Goal: Task Accomplishment & Management: Manage account settings

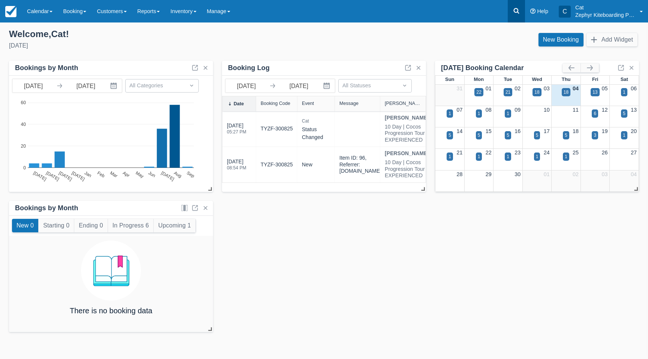
click at [512, 14] on link at bounding box center [516, 11] width 17 height 23
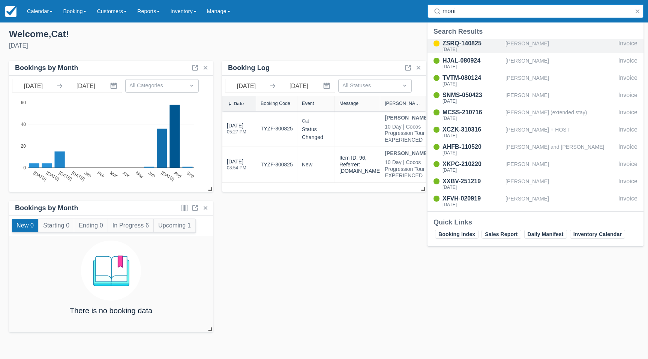
type input "moni"
click at [481, 50] on div "[DATE]" at bounding box center [473, 49] width 60 height 5
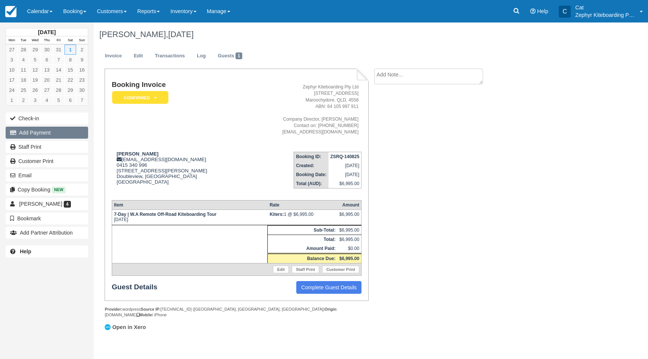
click at [30, 132] on button "Add Payment" at bounding box center [47, 133] width 83 height 12
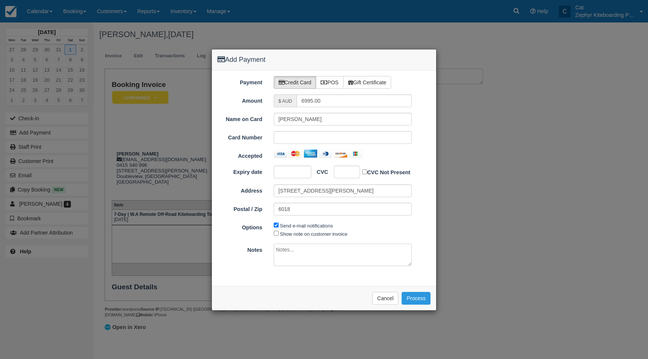
type input "[DATE]"
click at [333, 80] on label "POS" at bounding box center [330, 82] width 28 height 13
radio input "true"
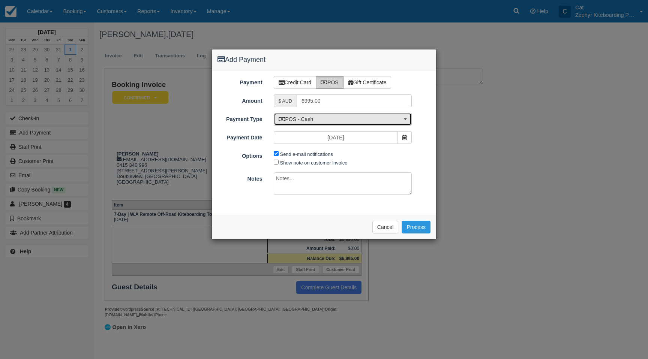
click at [330, 116] on span "POS - Cash" at bounding box center [341, 120] width 124 height 8
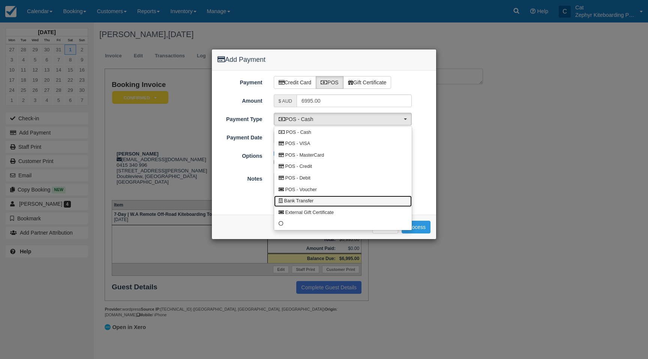
click at [304, 197] on link "Bank Transfer" at bounding box center [343, 202] width 138 height 12
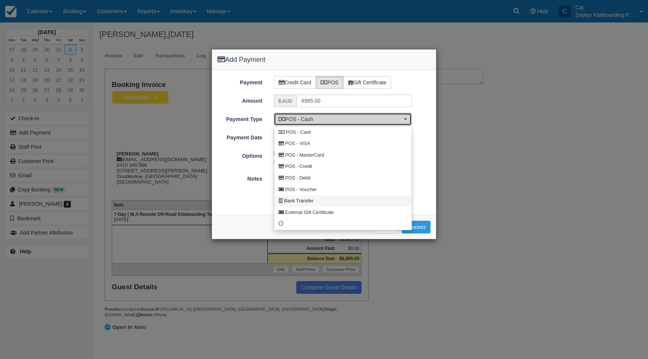
select select "BANK"
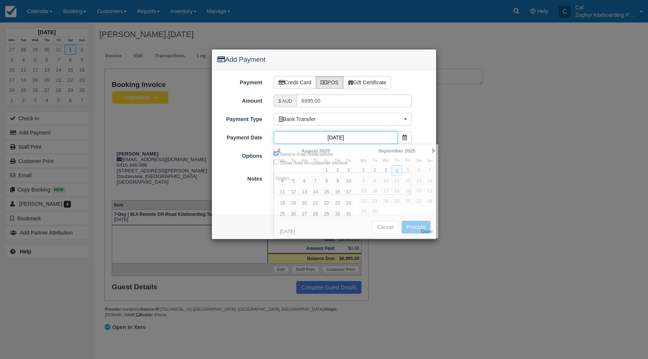
click at [355, 138] on input "[DATE]" at bounding box center [336, 137] width 125 height 13
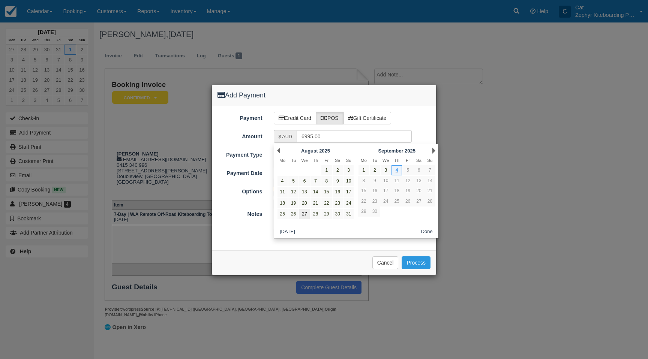
click at [305, 215] on link "27" at bounding box center [304, 214] width 10 height 10
type input "27/08/25"
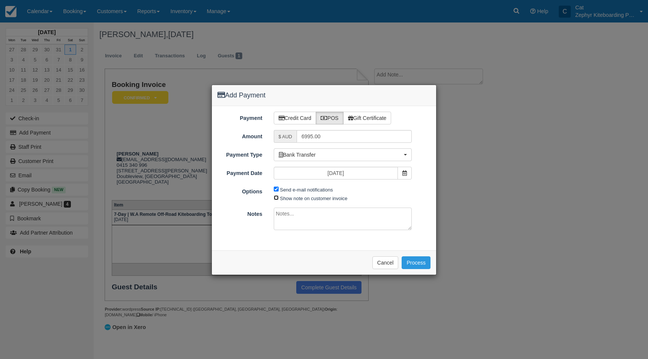
click at [277, 198] on input "Show note on customer invoice" at bounding box center [276, 197] width 5 height 5
checkbox input "true"
click at [280, 214] on textarea at bounding box center [343, 219] width 138 height 23
paste textarea "Fast Transfer From MONICA ARROYOCRE NPP Nix Arroyo WA Tour"
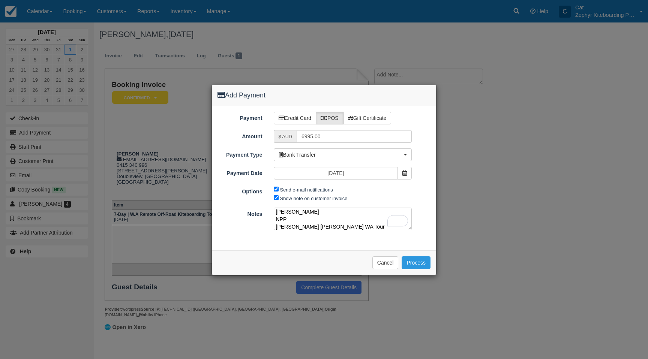
click at [283, 219] on textarea "Paid $6995 27/8/25 REF: Fast Transfer From MONICA ARROYOCRE NPP Nix Arroyo WA T…" at bounding box center [343, 219] width 138 height 23
type textarea "Paid $6995 27/8/25 REF: Fast Transfer From MONICA ARROYOCRE Nix Arroyo WA Tour"
click at [415, 261] on button "Process" at bounding box center [416, 263] width 29 height 13
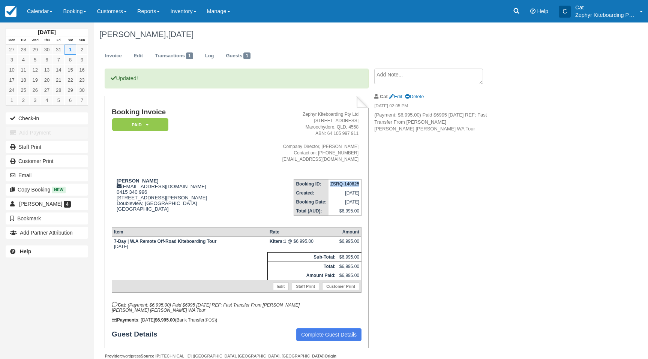
drag, startPoint x: 329, startPoint y: 184, endPoint x: 368, endPoint y: 186, distance: 39.0
click at [360, 185] on td "ZSRQ-140825" at bounding box center [345, 184] width 33 height 9
copy strong "ZSRQ-140825"
click at [518, 13] on icon at bounding box center [517, 11] width 6 height 6
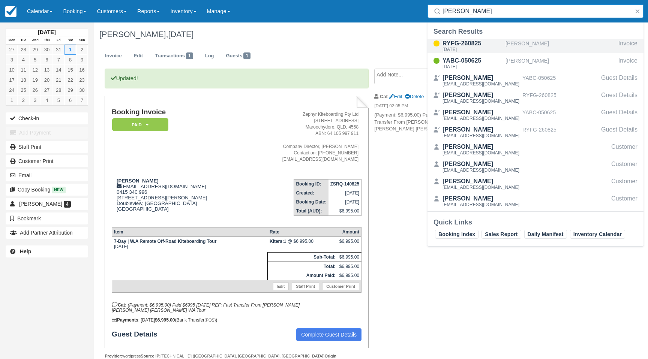
type input "bates"
click at [475, 42] on div "RYFG-260825" at bounding box center [473, 43] width 60 height 9
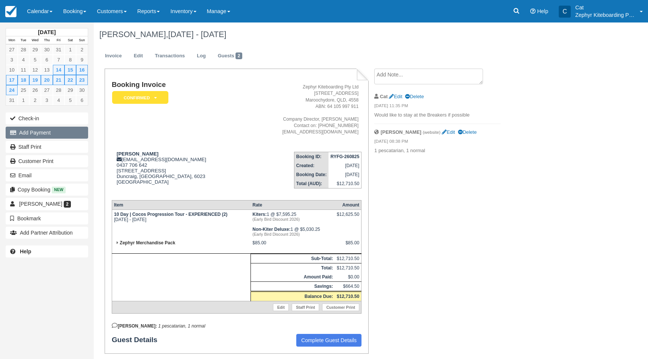
click at [44, 134] on button "Add Payment" at bounding box center [47, 133] width 83 height 12
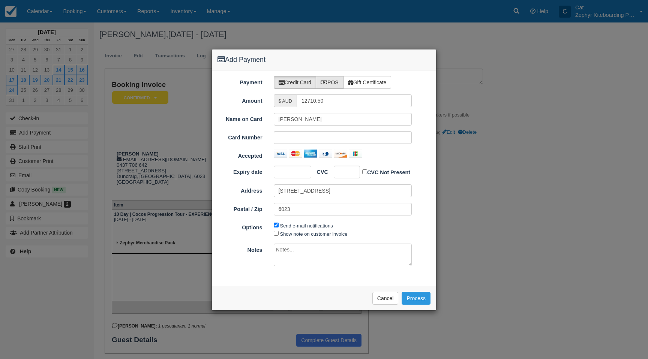
click at [329, 81] on label "POS" at bounding box center [330, 82] width 28 height 13
radio input "true"
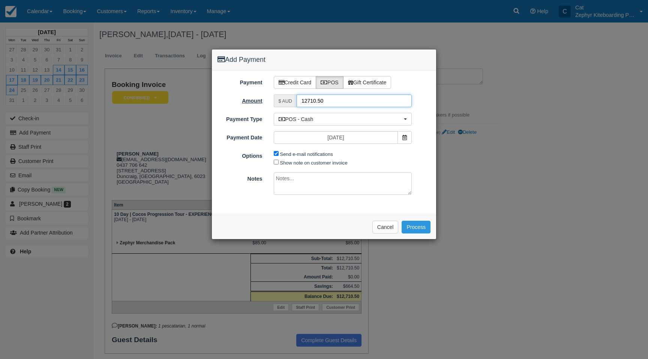
drag, startPoint x: 290, startPoint y: 102, endPoint x: 262, endPoint y: 101, distance: 28.2
click at [262, 101] on div "Amount $ AUD 12710.50" at bounding box center [324, 101] width 224 height 13
type input "3200"
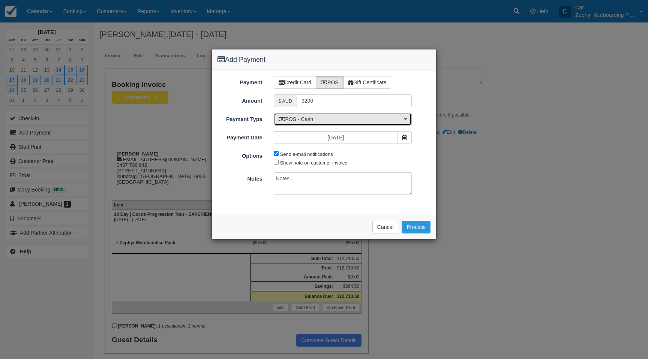
click at [318, 117] on span "POS - Cash" at bounding box center [341, 120] width 124 height 8
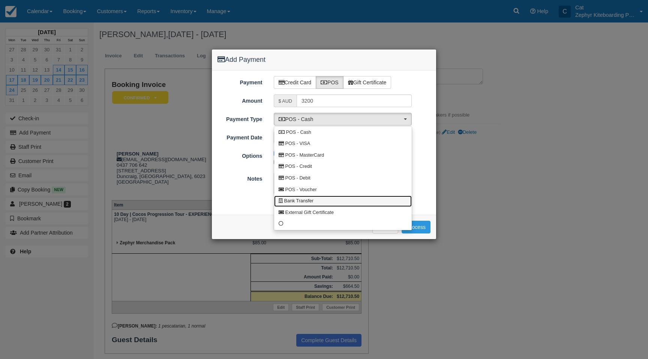
click at [313, 199] on span "Bank Transfer" at bounding box center [298, 201] width 29 height 7
select select "BANK"
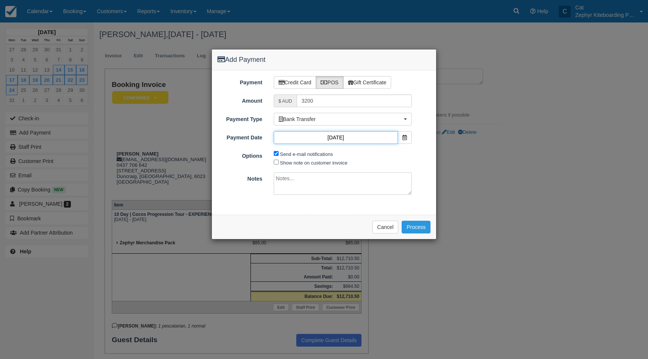
click at [332, 138] on input "[DATE]" at bounding box center [336, 137] width 125 height 13
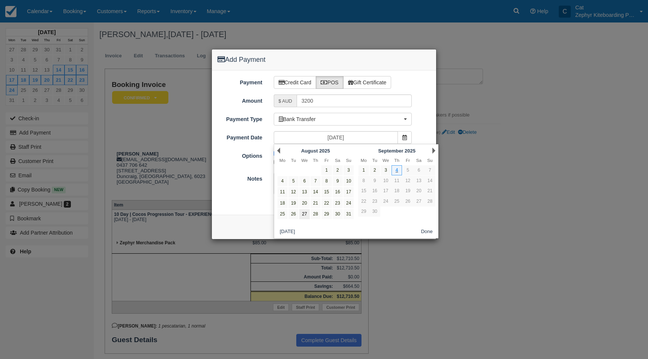
click at [305, 213] on link "27" at bounding box center [304, 214] width 10 height 10
type input "27/08/25"
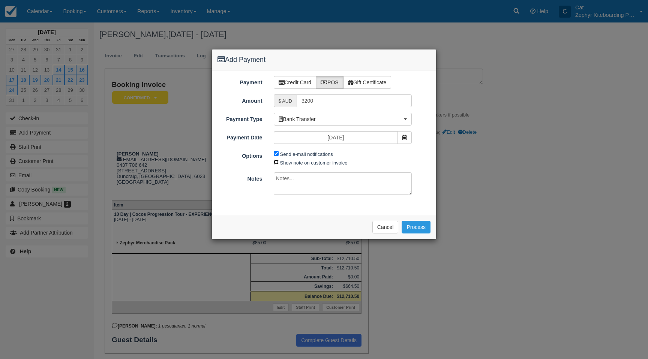
drag, startPoint x: 277, startPoint y: 161, endPoint x: 281, endPoint y: 177, distance: 16.2
click at [277, 161] on input "Show note on customer invoice" at bounding box center [276, 162] width 5 height 5
checkbox input "true"
click at [281, 177] on textarea at bounding box center [343, 184] width 138 height 23
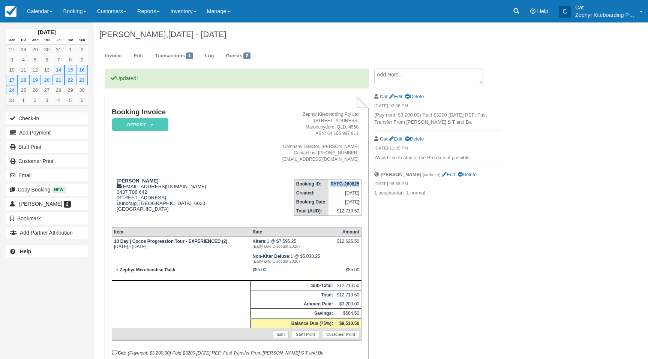
drag, startPoint x: 330, startPoint y: 185, endPoint x: 359, endPoint y: 184, distance: 28.5
click at [359, 184] on strong "RYFG-260825" at bounding box center [344, 184] width 29 height 5
copy strong "RYFG-260825"
click at [519, 10] on icon at bounding box center [517, 11] width 8 height 8
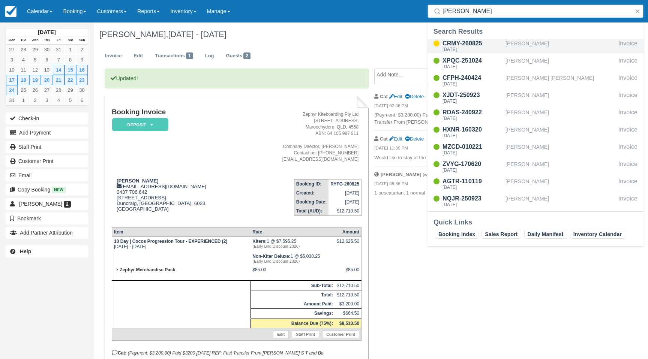
type input "robin"
click at [452, 45] on div "CRMY-260825" at bounding box center [473, 43] width 60 height 9
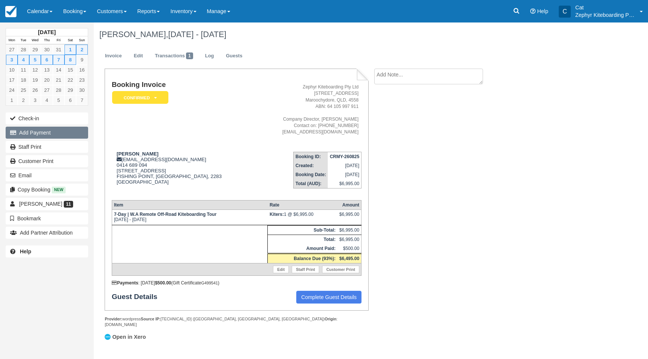
click at [40, 136] on button "Add Payment" at bounding box center [47, 133] width 83 height 12
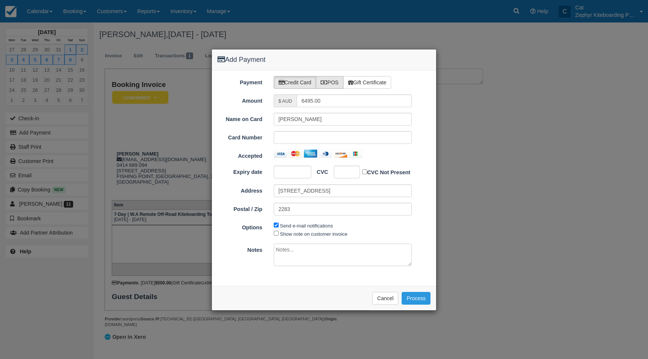
click at [331, 80] on label "POS" at bounding box center [330, 82] width 28 height 13
radio input "true"
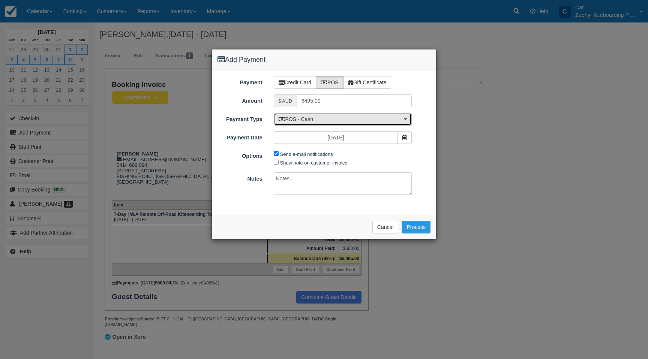
click at [320, 121] on span "POS - Cash" at bounding box center [341, 120] width 124 height 8
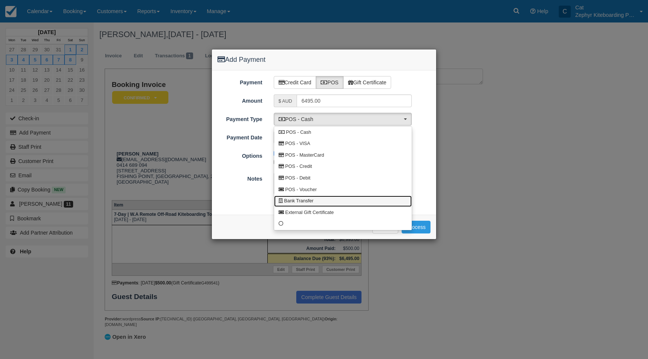
click at [313, 203] on span "Bank Transfer" at bounding box center [298, 201] width 29 height 7
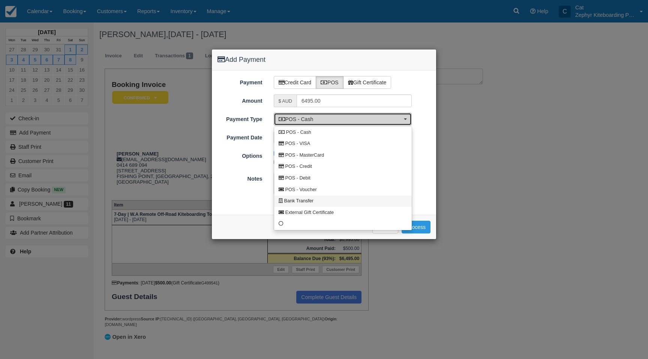
select select "BANK"
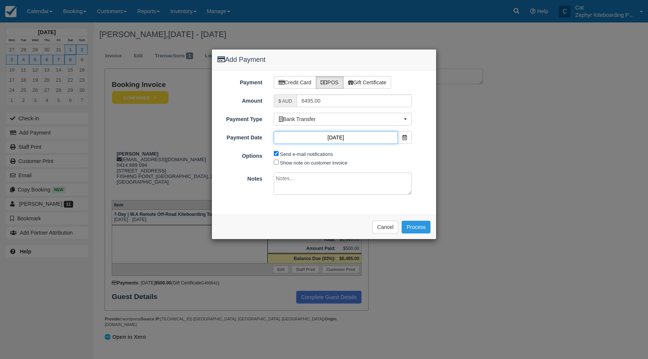
click at [355, 138] on input "[DATE]" at bounding box center [336, 137] width 125 height 13
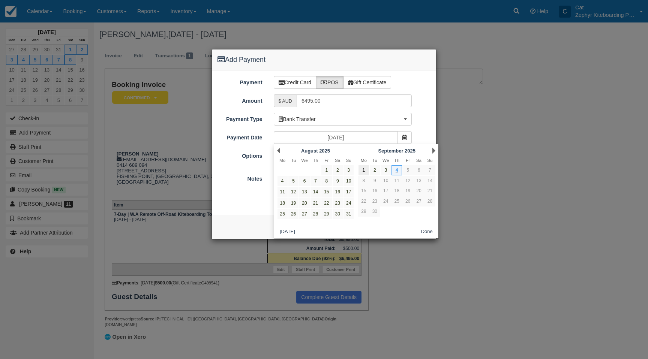
click at [362, 171] on link "1" at bounding box center [364, 170] width 10 height 10
type input "[DATE]"
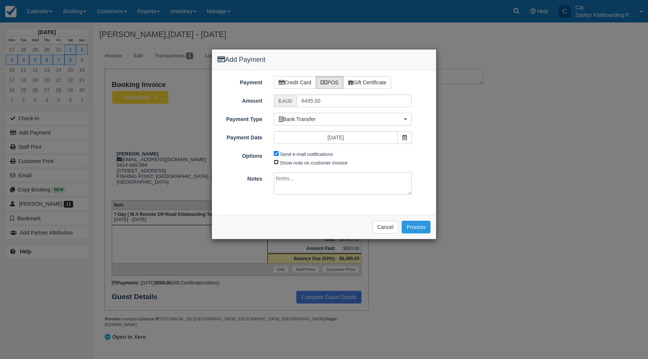
drag, startPoint x: 276, startPoint y: 162, endPoint x: 287, endPoint y: 181, distance: 21.3
click at [276, 162] on input "Show note on customer invoice" at bounding box center [276, 162] width 5 height 5
checkbox input "true"
click at [290, 184] on textarea at bounding box center [343, 184] width 138 height 23
paste textarea "CRMY-260825 [PERSON_NAME]"
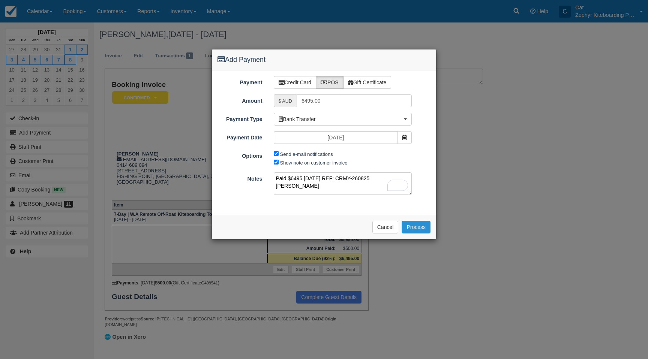
type textarea "Paid $6495 1/9/25 REF: CRMY-260825 MR D S ROBINSON"
click at [414, 227] on button "Process" at bounding box center [416, 227] width 29 height 13
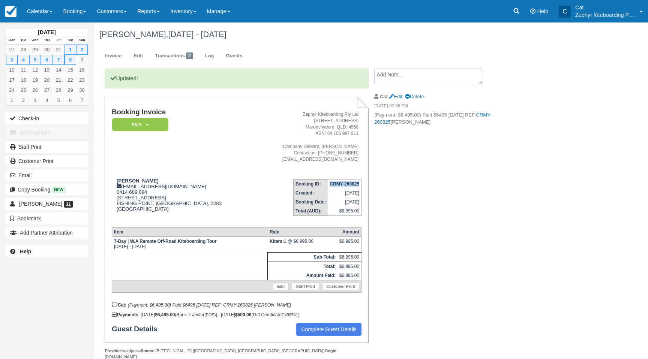
drag, startPoint x: 330, startPoint y: 185, endPoint x: 362, endPoint y: 184, distance: 31.5
click at [359, 184] on strong "CRMY-260825" at bounding box center [345, 184] width 30 height 5
copy strong "CRMY-260825"
click at [515, 13] on icon at bounding box center [517, 11] width 8 height 8
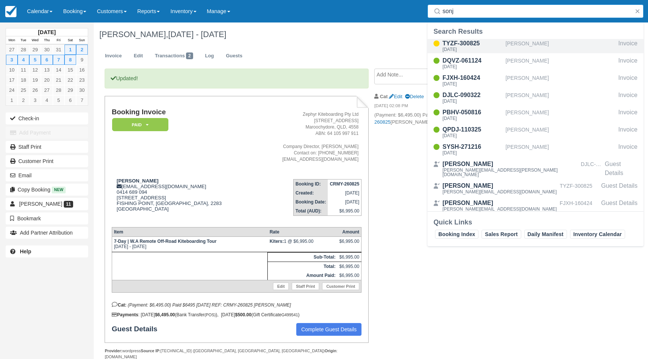
type input "sonj"
click at [462, 45] on div "TYZF-300825" at bounding box center [473, 43] width 60 height 9
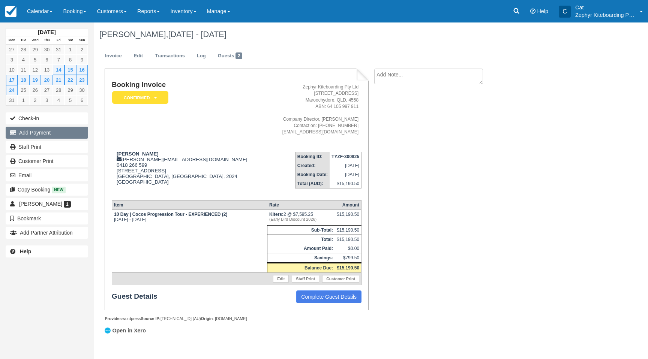
click at [33, 129] on button "Add Payment" at bounding box center [47, 133] width 83 height 12
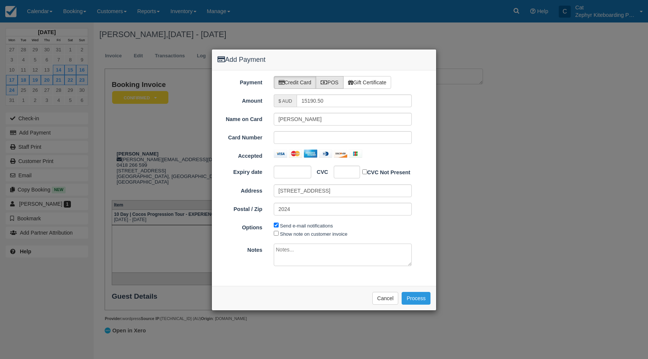
click at [327, 82] on icon at bounding box center [324, 82] width 7 height 5
radio input "true"
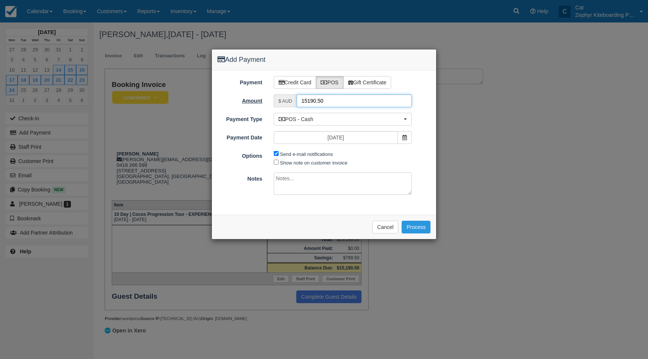
drag, startPoint x: 335, startPoint y: 103, endPoint x: 253, endPoint y: 99, distance: 82.2
click at [252, 99] on div "Amount $ AUD 15190.50" at bounding box center [324, 101] width 224 height 13
type input "4000"
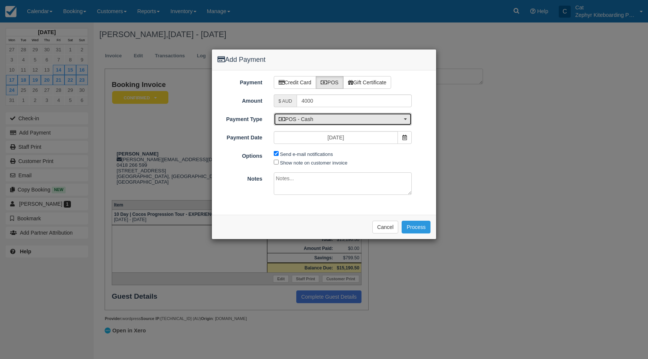
click at [285, 117] on icon "button" at bounding box center [282, 119] width 7 height 5
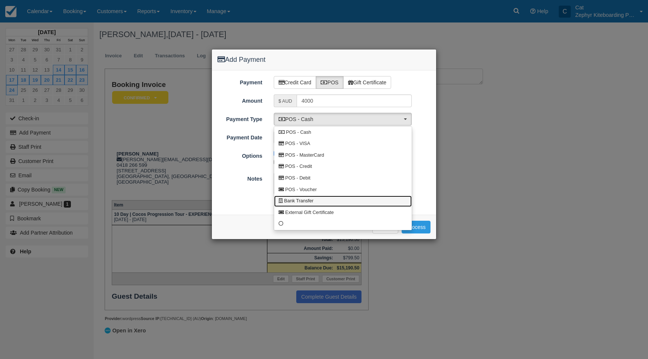
click at [321, 203] on link "Bank Transfer" at bounding box center [343, 202] width 138 height 12
select select "BANK"
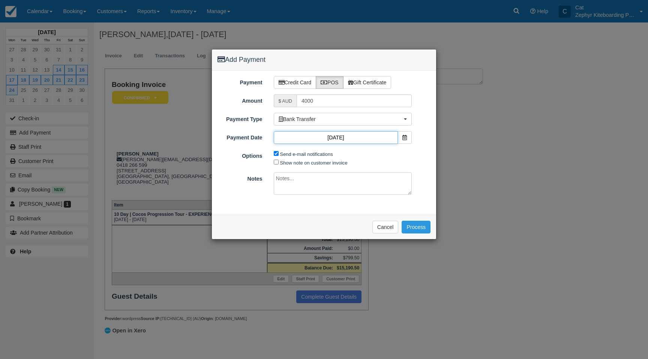
click at [367, 141] on input "04/09/25" at bounding box center [336, 137] width 125 height 13
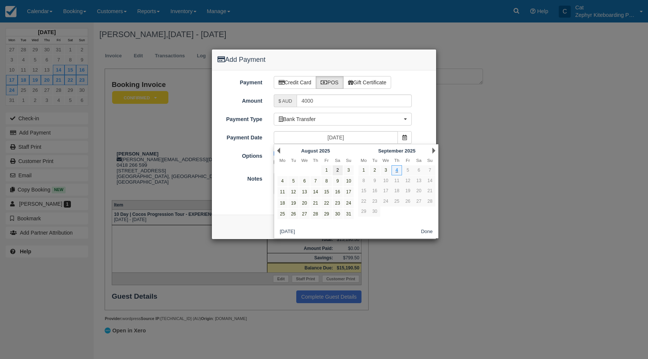
drag, startPoint x: 376, startPoint y: 170, endPoint x: 332, endPoint y: 167, distance: 44.0
click at [376, 170] on link "2" at bounding box center [375, 170] width 10 height 10
type input "02/09/25"
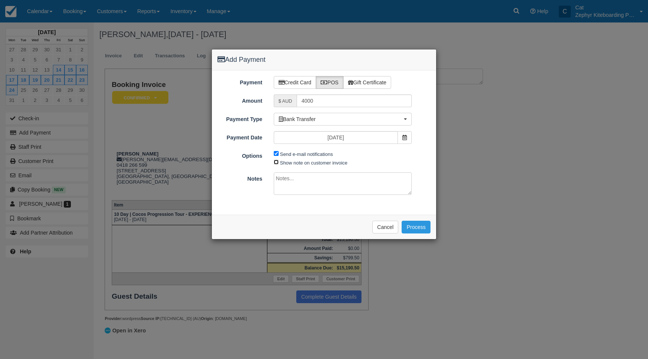
click at [278, 161] on input "Show note on customer invoice" at bounding box center [276, 162] width 5 height 5
checkbox input "true"
click at [284, 174] on textarea at bounding box center [343, 184] width 138 height 23
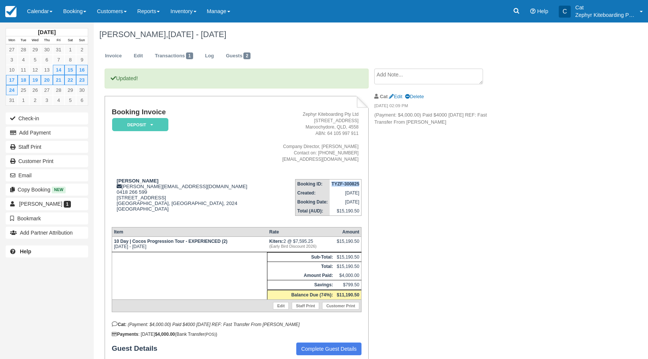
drag, startPoint x: 332, startPoint y: 185, endPoint x: 359, endPoint y: 186, distance: 27.8
click at [361, 185] on td "TYZF-300825" at bounding box center [346, 184] width 32 height 9
copy strong "TYZF-300825"
click at [198, 9] on link "Inventory" at bounding box center [183, 11] width 36 height 23
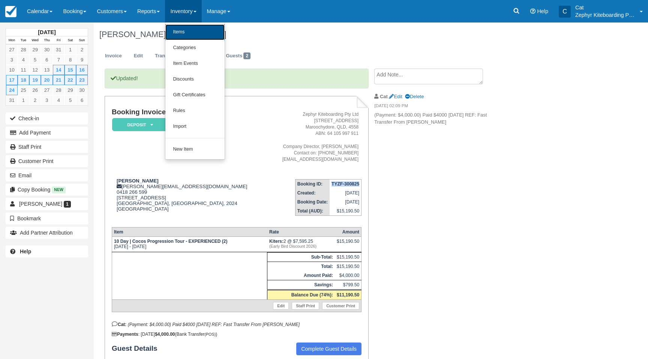
click at [193, 29] on link "Items" at bounding box center [194, 32] width 59 height 16
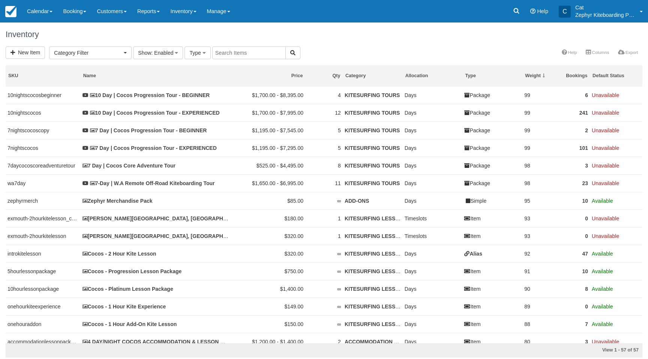
select select
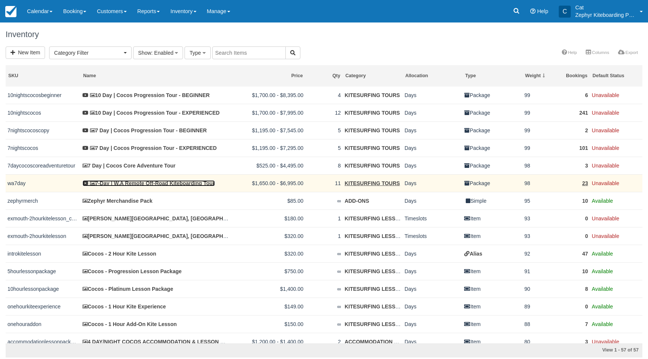
click at [125, 185] on link "7-Day | W.A Remote Off-Road Kiteboarding Tour" at bounding box center [149, 183] width 132 height 6
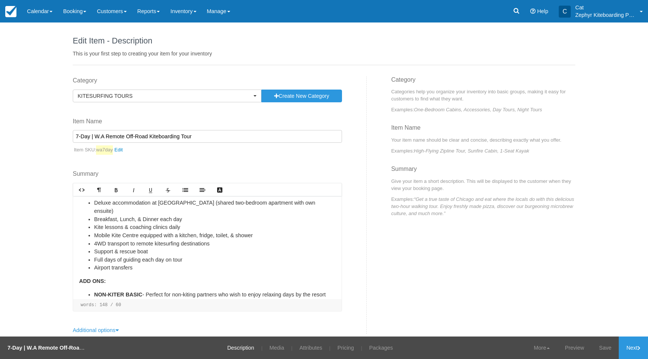
scroll to position [111, 0]
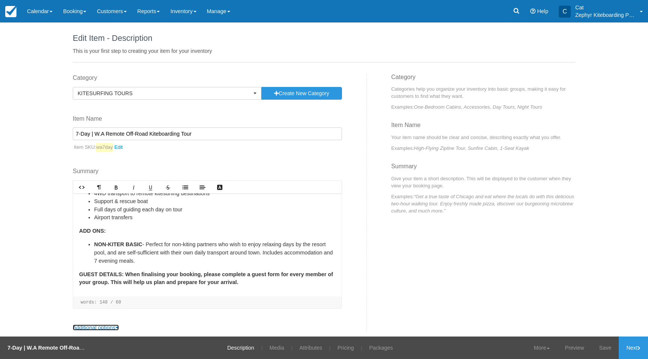
click at [119, 326] on icon at bounding box center [117, 327] width 3 height 5
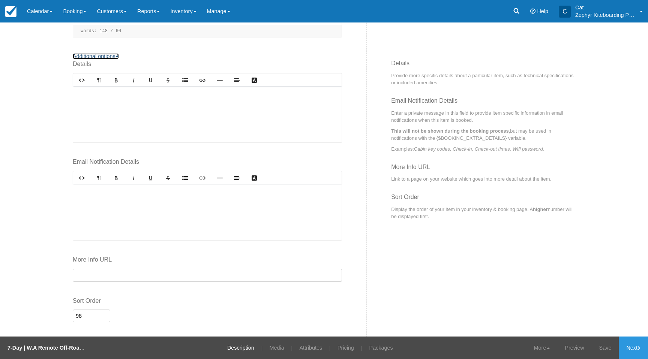
scroll to position [286, 0]
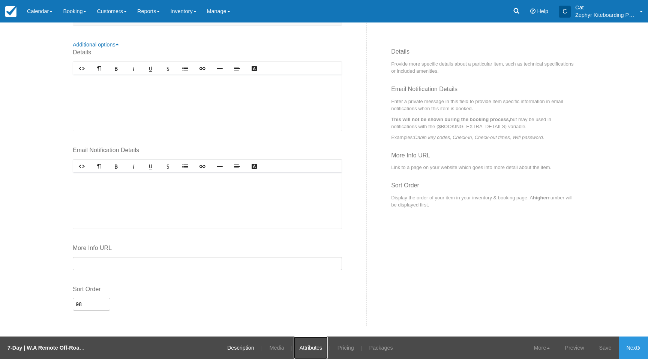
click at [306, 351] on link "Attributes" at bounding box center [311, 348] width 34 height 23
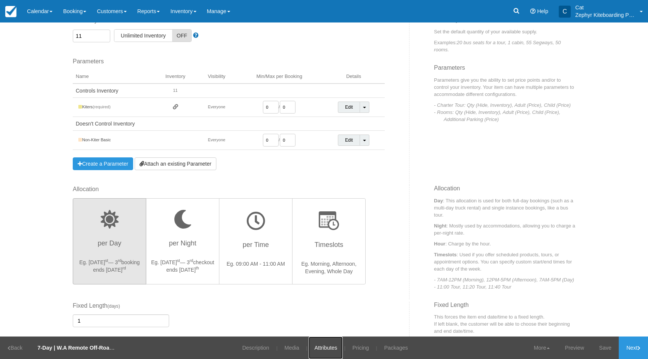
scroll to position [188, 0]
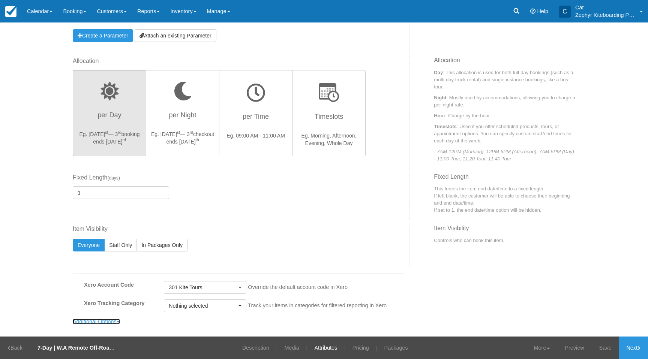
click at [113, 319] on link "Additional Options" at bounding box center [96, 322] width 47 height 6
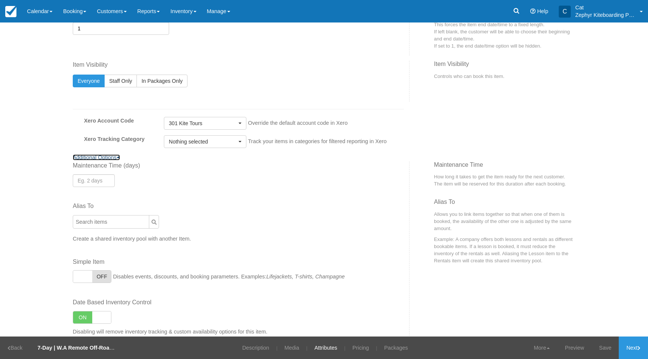
scroll to position [378, 0]
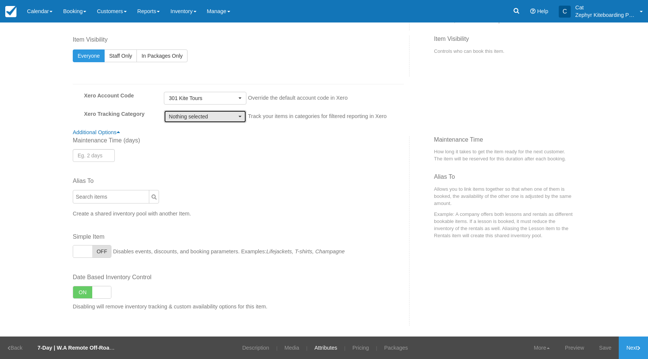
click at [208, 119] on span "Nothing selected" at bounding box center [203, 117] width 68 height 8
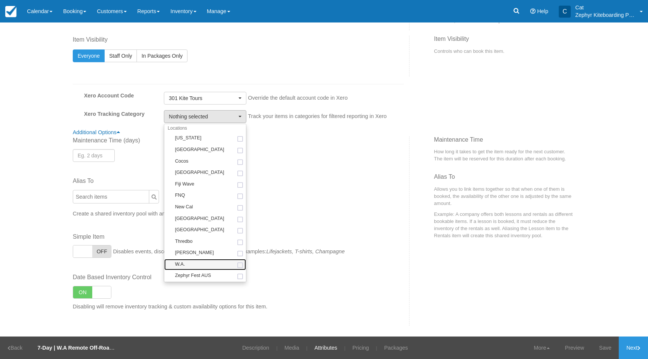
click at [240, 265] on span at bounding box center [240, 265] width 8 height 5
select select "["bea6d895-23bc-475f-8df4-8533c7a63ec3","Locations","W.A."]"
click at [351, 224] on div "Maintenance Time ( days ) Alias To Remove Alias Create a shared inventory pool …" at bounding box center [238, 231] width 342 height 189
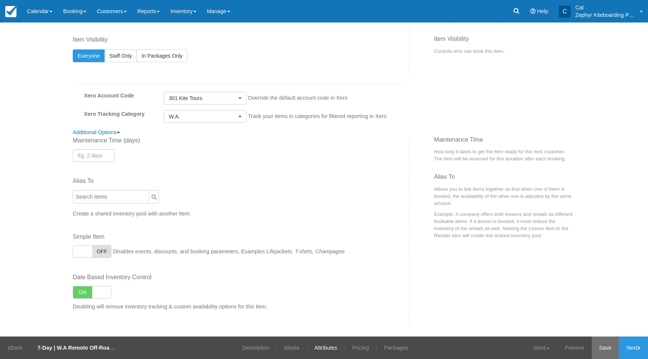
click at [608, 348] on link "Save" at bounding box center [605, 348] width 27 height 23
click at [34, 16] on link "Calendar" at bounding box center [40, 11] width 36 height 23
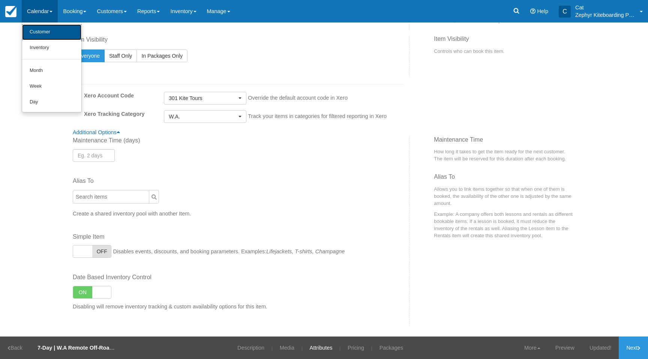
click at [64, 35] on link "Customer" at bounding box center [51, 32] width 59 height 16
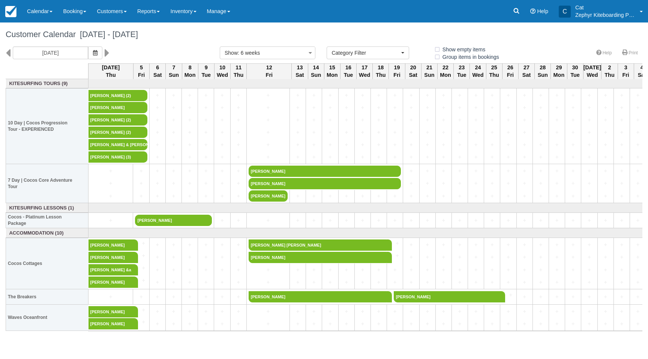
select select
click at [234, 13] on link "Manage" at bounding box center [219, 11] width 34 height 23
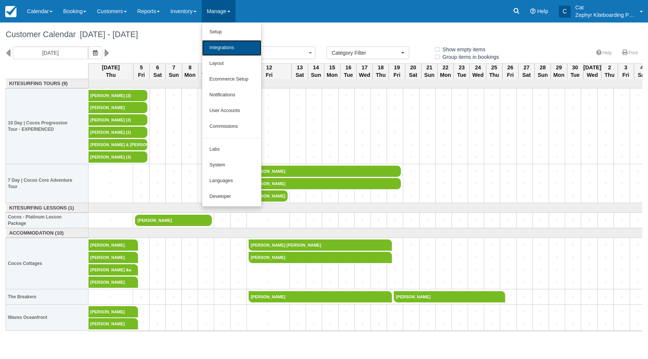
click at [241, 52] on link "Integrations" at bounding box center [231, 48] width 59 height 16
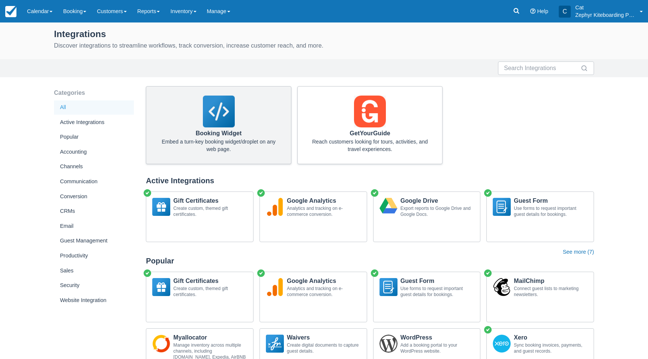
click at [240, 108] on div "Booking Widget Embed a turn-key booking widget/droplet on any web page." at bounding box center [219, 125] width 146 height 78
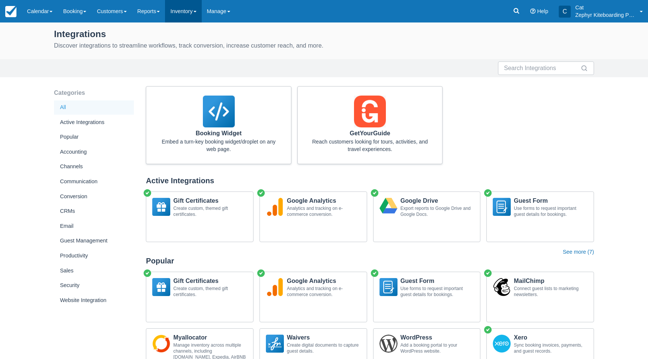
click at [194, 11] on link "Inventory" at bounding box center [183, 11] width 36 height 23
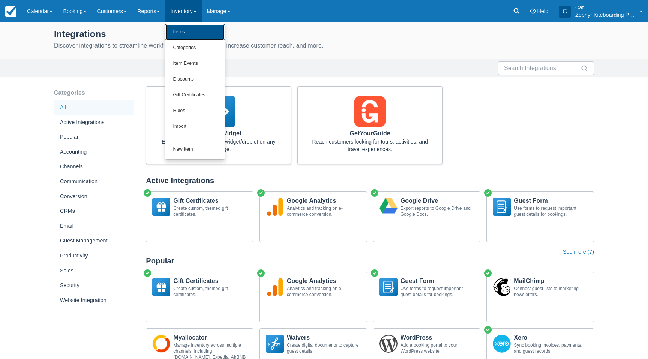
click at [196, 32] on link "Items" at bounding box center [194, 32] width 59 height 16
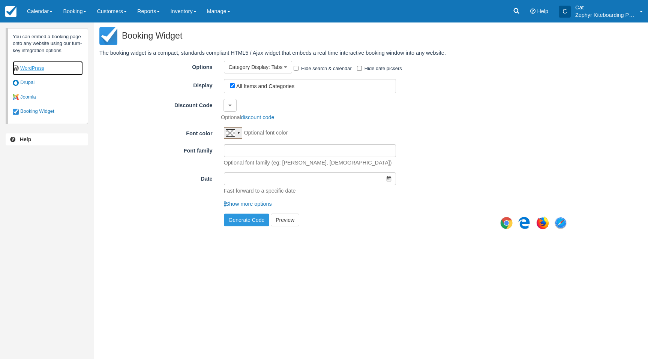
click at [45, 68] on link "WordPress" at bounding box center [48, 68] width 70 height 15
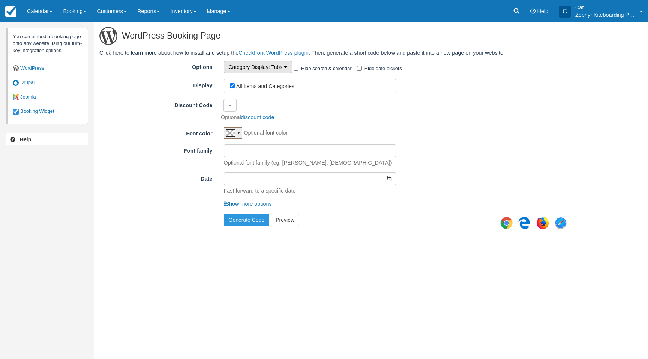
click at [282, 65] on span ": Tabs" at bounding box center [276, 67] width 14 height 6
click at [285, 66] on icon "button" at bounding box center [285, 67] width 3 height 5
click at [242, 86] on label "All Items and Categories" at bounding box center [265, 86] width 58 height 6
click at [235, 86] on input "All Items and Categories" at bounding box center [232, 85] width 5 height 5
checkbox input "false"
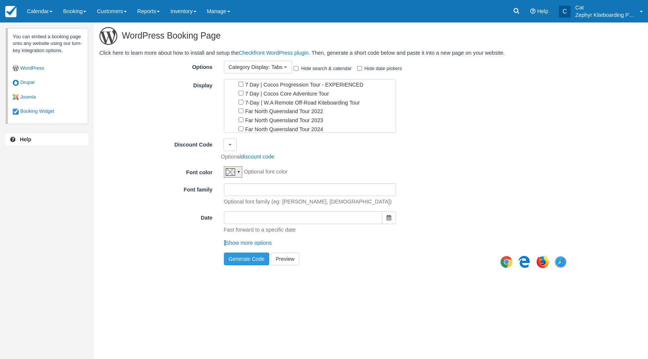
scroll to position [46, 0]
click at [241, 99] on input "7-Day | W.A Remote Off-Road Kiteboarding Tour" at bounding box center [241, 101] width 5 height 5
checkbox input "true"
click at [385, 219] on button "button" at bounding box center [389, 218] width 14 height 13
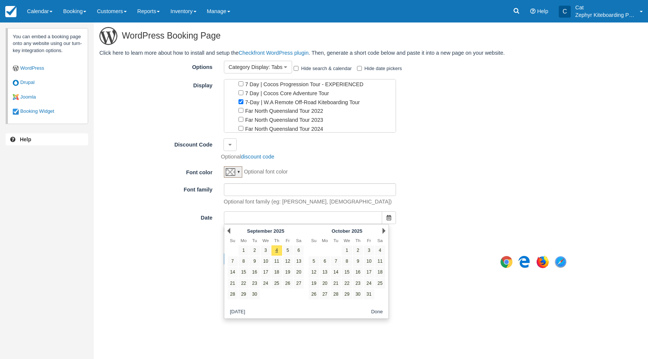
click at [382, 231] on div "Next October 2025" at bounding box center [346, 231] width 81 height 11
click at [348, 249] on link "1" at bounding box center [347, 251] width 10 height 10
type input "20251001"
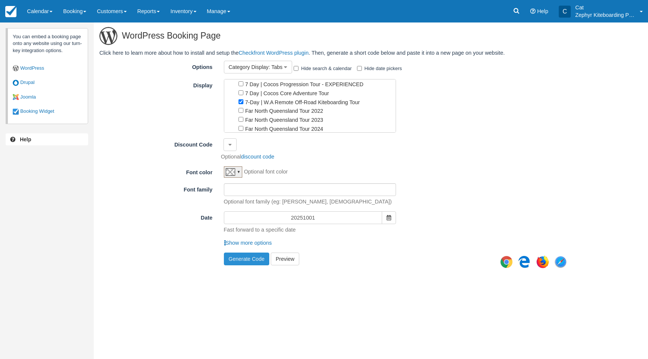
click at [243, 258] on button "Generate Code" at bounding box center [247, 259] width 46 height 13
type textarea "[checkfront item_id="218" category_id="16" options=tabs date="20251001"]"
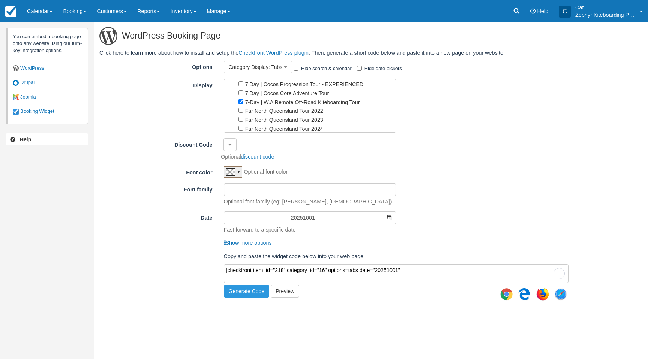
drag, startPoint x: 417, startPoint y: 269, endPoint x: 211, endPoint y: 265, distance: 206.7
click at [211, 266] on div "WordPress Booking Page Click here to learn more about how to install and setup …" at bounding box center [337, 163] width 486 height 281
click at [231, 12] on link "Manage" at bounding box center [219, 11] width 34 height 23
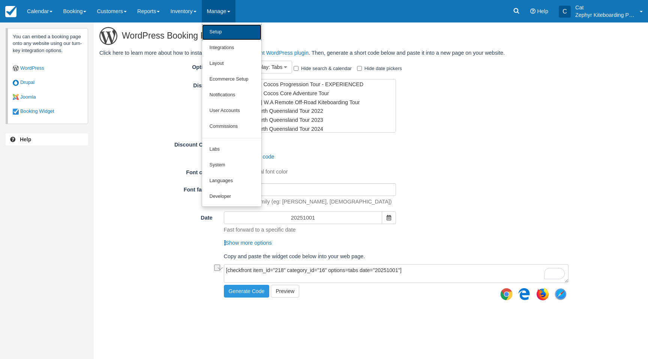
click at [221, 35] on link "Setup" at bounding box center [231, 32] width 59 height 16
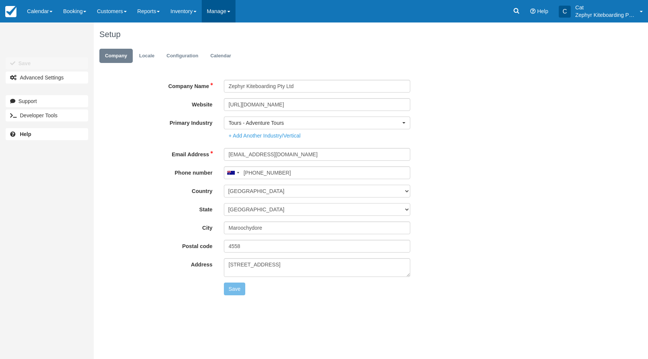
type input "0466 182 179"
click at [216, 10] on link "Manage" at bounding box center [219, 11] width 34 height 23
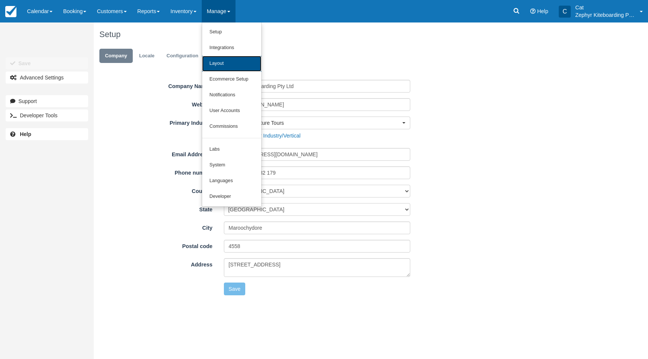
click at [223, 66] on link "Layout" at bounding box center [231, 64] width 59 height 16
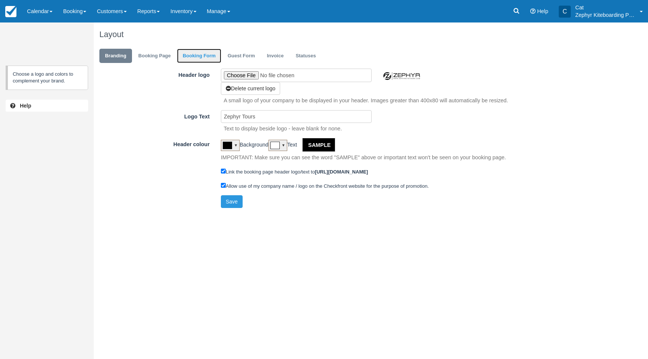
click at [199, 59] on link "Booking Form" at bounding box center [199, 56] width 44 height 15
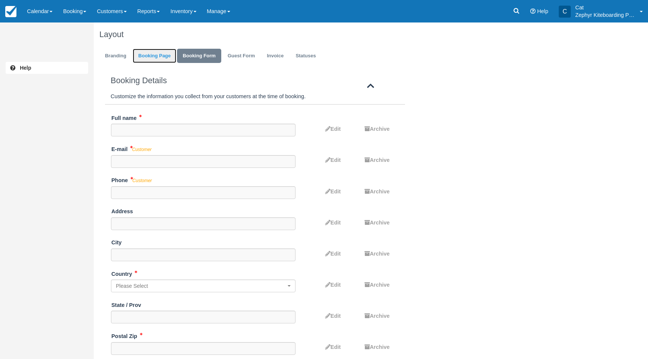
click at [153, 57] on link "Booking Page" at bounding box center [155, 56] width 44 height 15
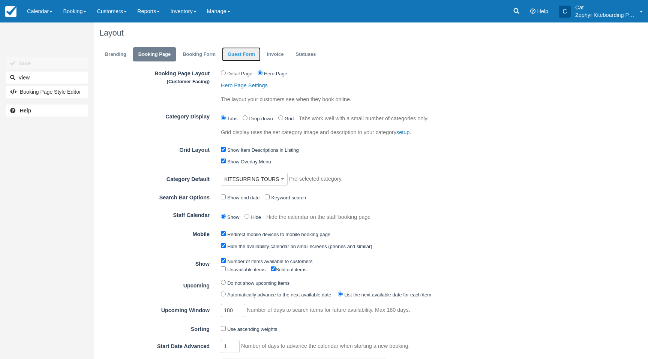
scroll to position [2, 0]
click at [248, 56] on link "Guest Form" at bounding box center [241, 54] width 39 height 15
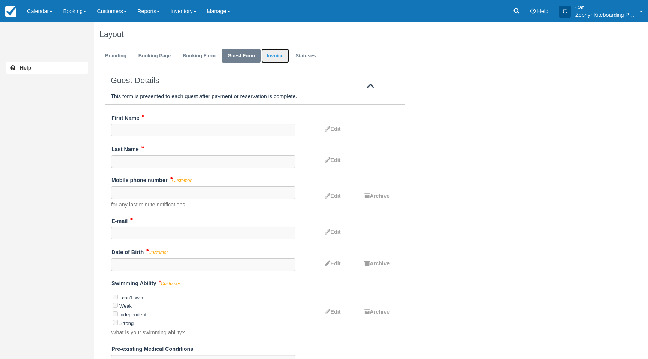
click at [275, 56] on link "Invoice" at bounding box center [275, 56] width 28 height 15
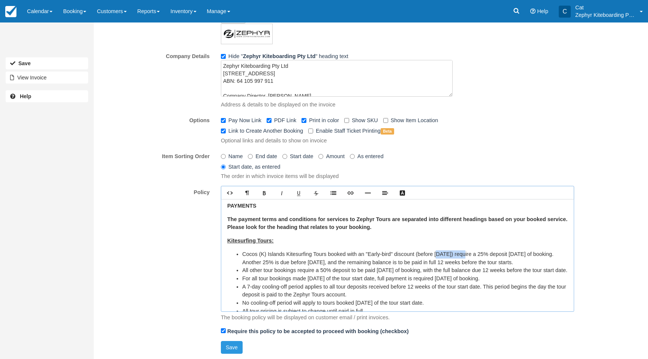
scroll to position [66, 0]
drag, startPoint x: 467, startPoint y: 254, endPoint x: 436, endPoint y: 256, distance: 30.8
click at [436, 256] on li "Cocos (K) Islands Kitesurfing Tours booked with an "Early-bird" discount (befor…" at bounding box center [405, 259] width 326 height 16
click at [474, 264] on li "Cocos (K) Islands Kitesurfing Tours booked with an "Early-bird" discount (befor…" at bounding box center [405, 259] width 326 height 16
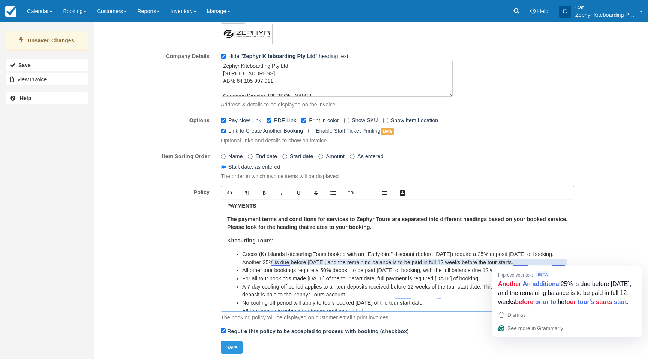
drag, startPoint x: 490, startPoint y: 263, endPoint x: 564, endPoint y: 264, distance: 74.6
click at [564, 264] on li "Cocos (K) Islands Kitesurfing Tours booked with an "Early-bird" discount (befor…" at bounding box center [405, 259] width 326 height 16
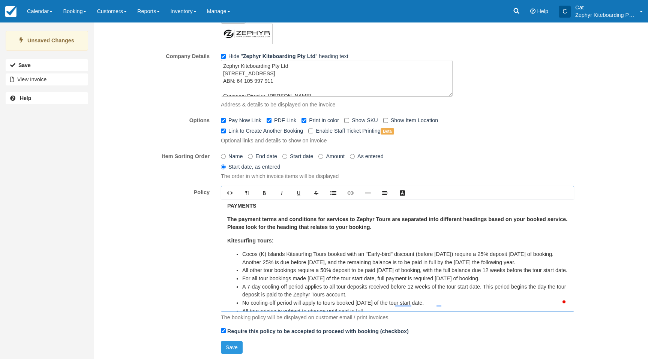
click at [355, 264] on li "Cocos (K) Islands Kitesurfing Tours booked with an "Early-bird" discount (befor…" at bounding box center [405, 259] width 326 height 16
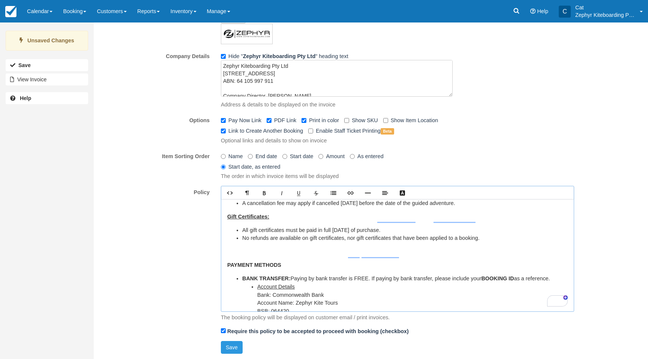
scroll to position [351, 0]
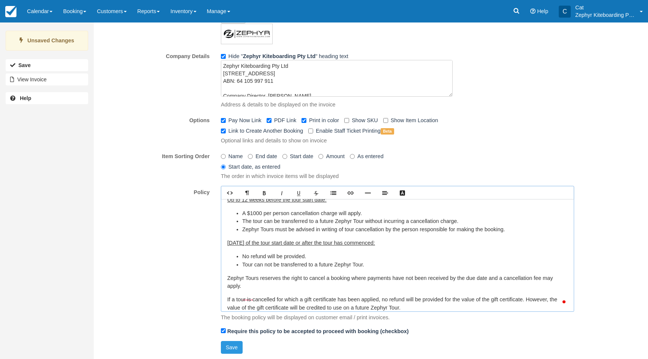
click at [369, 226] on li "The tour can be transferred to a future Zephyr Tour without incurring a cancell…" at bounding box center [405, 222] width 326 height 8
click at [368, 226] on li "The tour can be transferred to a future Zephyr Tour within 12 months without in…" at bounding box center [405, 222] width 326 height 8
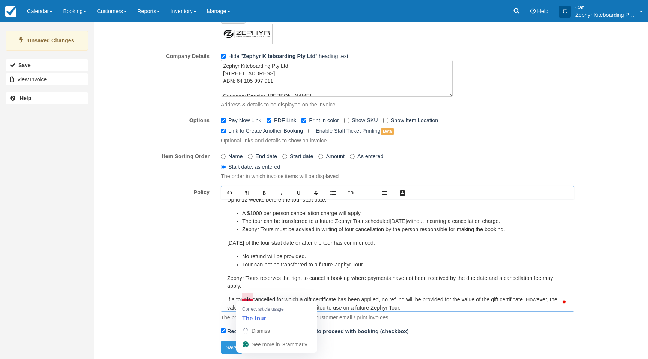
click at [244, 269] on li "Tour can not be transferred to a future Zephyr Tour." at bounding box center [405, 265] width 326 height 8
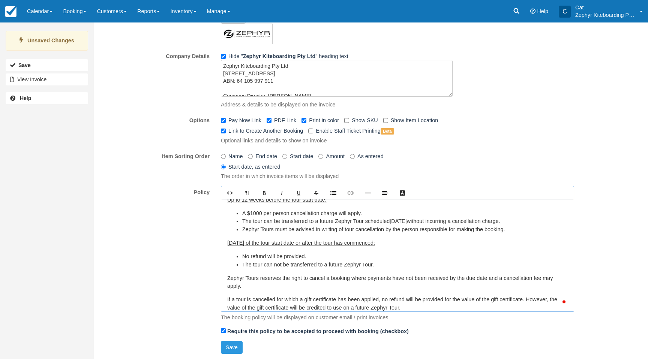
click at [435, 261] on li "No refund will be provided." at bounding box center [405, 257] width 326 height 8
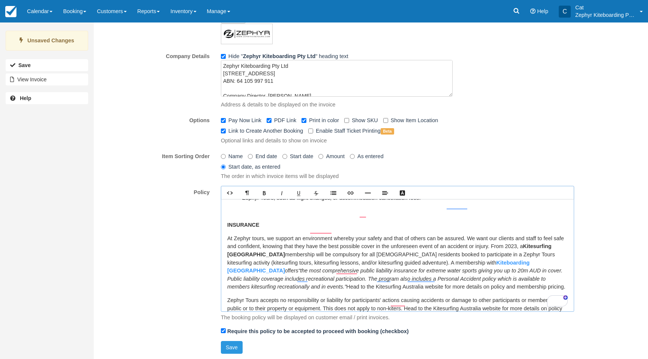
scroll to position [728, 0]
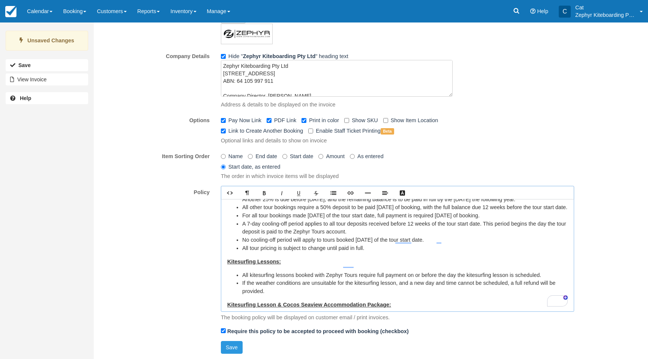
click at [276, 265] on strong "Kitesurfing Lessons:" at bounding box center [254, 262] width 54 height 6
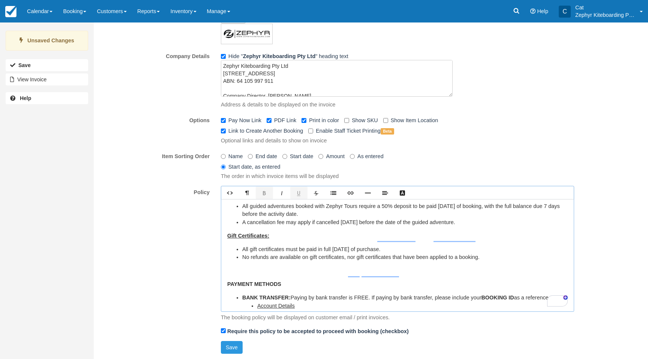
drag, startPoint x: 227, startPoint y: 218, endPoint x: 396, endPoint y: 200, distance: 170.5
click at [396, 200] on div "By making a payment to Zephyr Tours for any of our tours or activities, we unde…" at bounding box center [397, 255] width 353 height 113
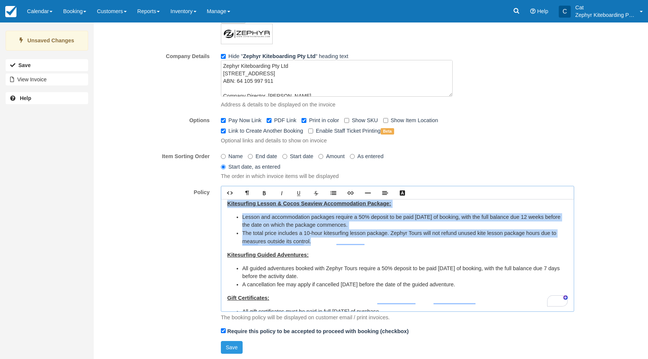
drag, startPoint x: 488, startPoint y: 302, endPoint x: 224, endPoint y: 222, distance: 275.3
click at [224, 222] on div "By making a payment to Zephyr Tours for any of our tours or activities, we unde…" at bounding box center [397, 255] width 353 height 113
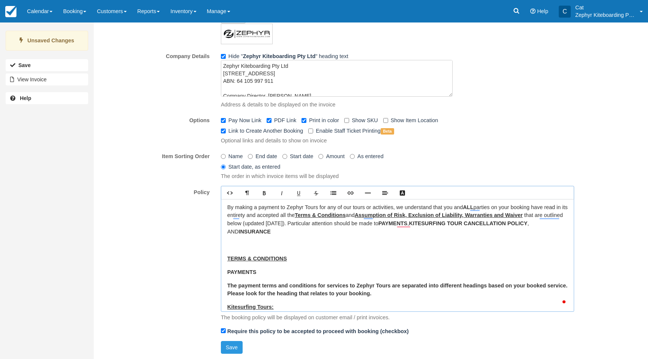
scroll to position [87, 0]
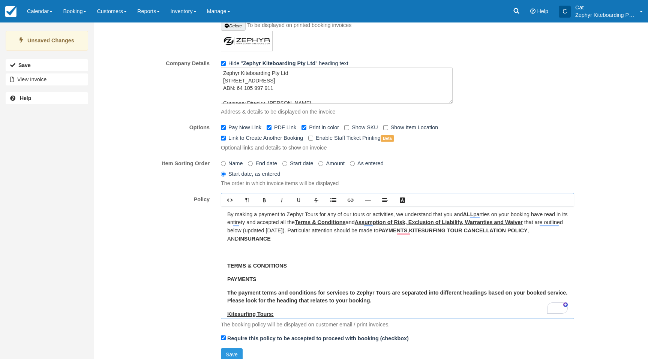
click at [312, 213] on p "By making a payment to Zephyr Tours for any of our tours or activities, we unde…" at bounding box center [397, 227] width 341 height 32
click at [445, 215] on p "By making a payment to Zephyr Kiteboarding Pty Ltd for any of our tours or acti…" at bounding box center [397, 227] width 341 height 32
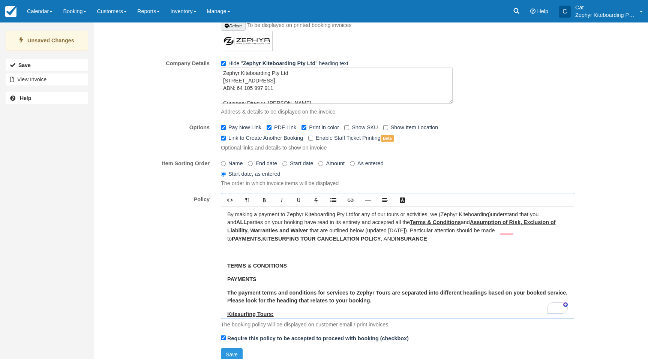
click at [328, 222] on p "By making a payment to Zephyr Kiteboarding Pty Ltd for any of our tours or acti…" at bounding box center [397, 227] width 341 height 32
click at [426, 231] on p "By making a payment to Zephyr Kiteboarding Pty Ltd for any of our tours or acti…" at bounding box center [397, 227] width 341 height 32
drag, startPoint x: 510, startPoint y: 232, endPoint x: 272, endPoint y: 241, distance: 238.3
click at [272, 242] on p "By making a payment to Zephyr Kiteboarding Pty Ltd for any of our tours or acti…" at bounding box center [397, 227] width 341 height 32
click at [384, 239] on p "By making a payment to Zephyr Kiteboarding Pty Ltd for any of our tours or acti…" at bounding box center [397, 227] width 341 height 32
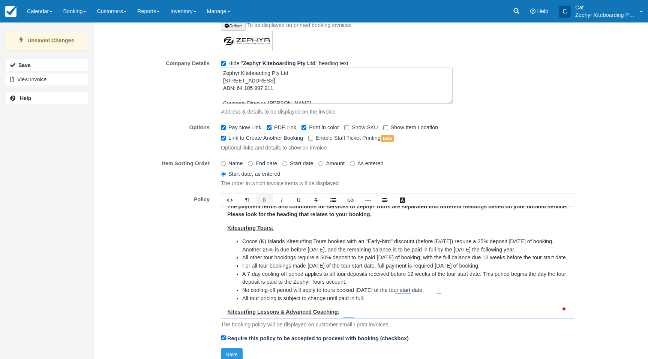
scroll to position [97, 0]
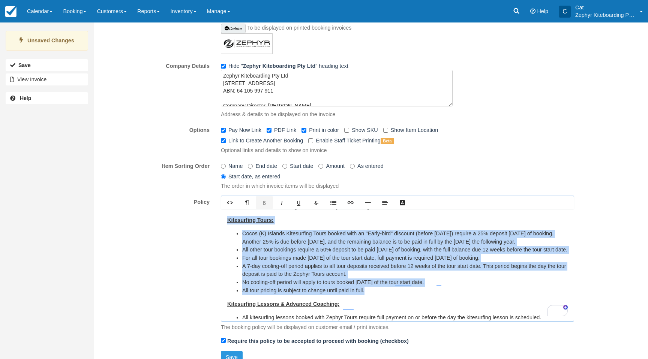
drag, startPoint x: 376, startPoint y: 305, endPoint x: 222, endPoint y: 218, distance: 177.3
click at [222, 218] on div "Rich text editor By making a payment to Zephyr Kiteboarding Pty Ltd for any of …" at bounding box center [397, 264] width 365 height 136
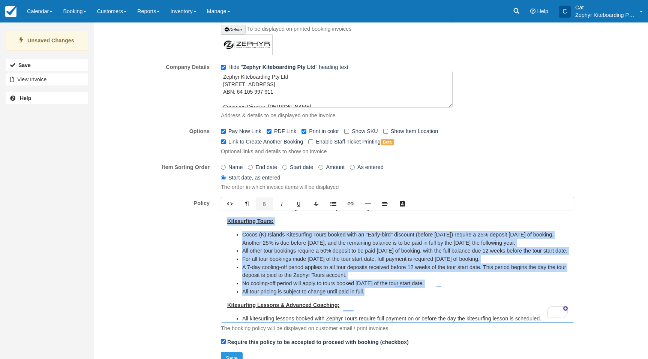
scroll to position [93, 0]
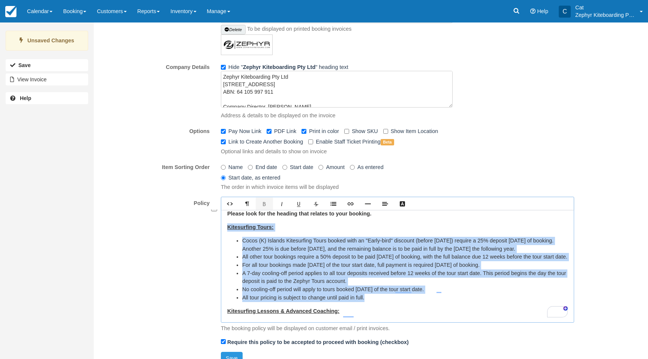
copy div "Kitesurfing Tours: Cocos (K) Islands Kitesurfing Tours booked with an "Early-bi…"
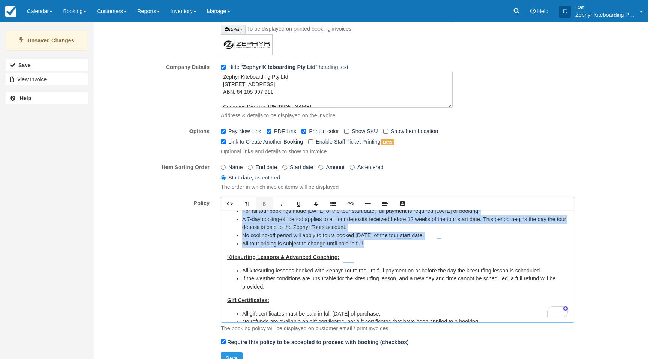
click at [377, 248] on li "All tour pricing is subject to change until paid in full." at bounding box center [405, 244] width 326 height 8
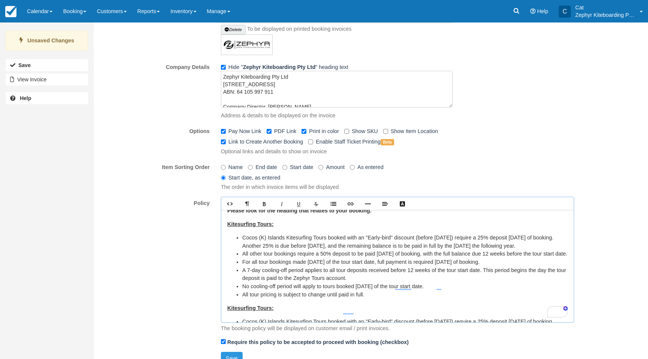
click at [227, 225] on div "By making a payment to Zephyr Kiteboarding Pty Ltd for any of our tours or acti…" at bounding box center [397, 266] width 353 height 113
drag, startPoint x: 504, startPoint y: 263, endPoint x: 267, endPoint y: 269, distance: 237.1
click at [267, 258] on li "All other tour bookings require a 50% deposit to be paid within 7 days of booki…" at bounding box center [405, 254] width 326 height 8
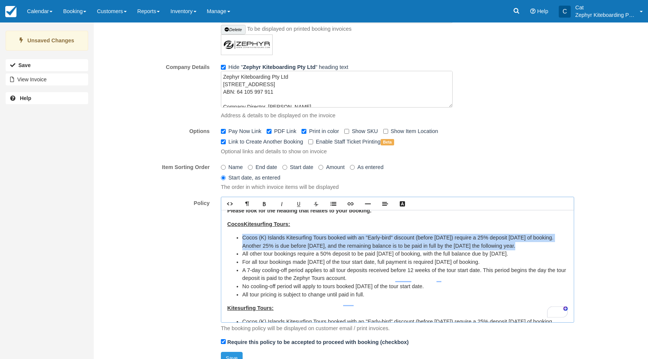
drag, startPoint x: 279, startPoint y: 254, endPoint x: 243, endPoint y: 242, distance: 38.0
click at [242, 237] on li "Cocos (K) Islands Kitesurfing Tours booked with an "Early-bird" discount (befor…" at bounding box center [405, 242] width 326 height 16
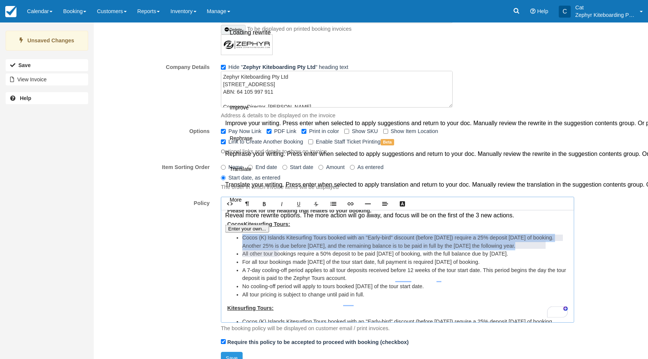
click at [217, 138] on button "See rewrite suggestions" at bounding box center [214, 127] width 6 height 23
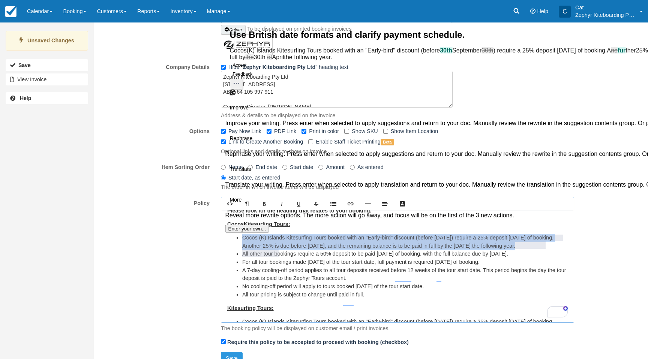
click at [248, 70] on button "Accept" at bounding box center [240, 65] width 20 height 9
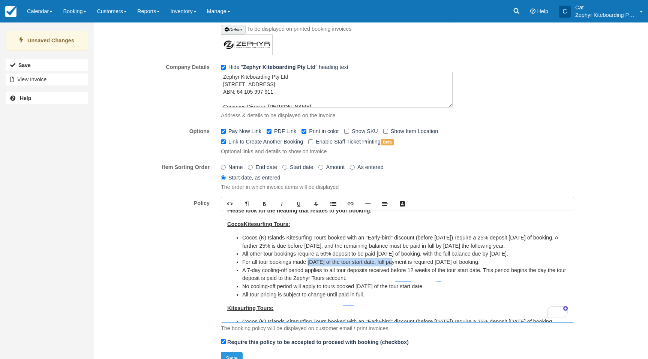
drag, startPoint x: 308, startPoint y: 271, endPoint x: 401, endPoint y: 269, distance: 92.3
click at [401, 267] on li "For all tour bookings made within 12 weeks of the tour start date, full payment…" at bounding box center [405, 262] width 326 height 8
drag, startPoint x: 414, startPoint y: 279, endPoint x: 489, endPoint y: 279, distance: 75.4
click at [489, 279] on li "A 7-day cooling-off period applies to all tour deposits received before 12 week…" at bounding box center [405, 275] width 326 height 16
drag, startPoint x: 453, startPoint y: 296, endPoint x: 360, endPoint y: 297, distance: 93.4
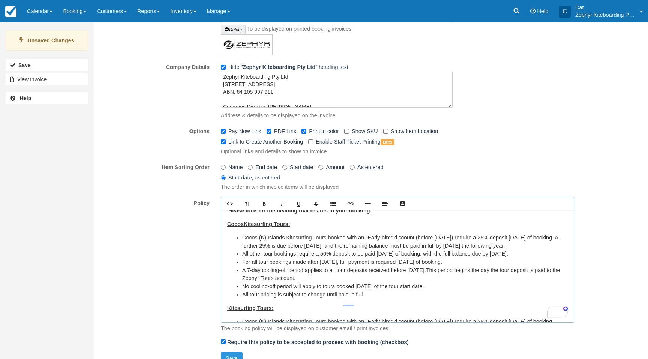
click at [360, 291] on li "No cooling-off period will apply to tours booked within 12 weeks of the tour st…" at bounding box center [405, 287] width 326 height 8
click at [403, 299] on li "All tour pricing is subject to change until payment is made in full." at bounding box center [405, 295] width 326 height 8
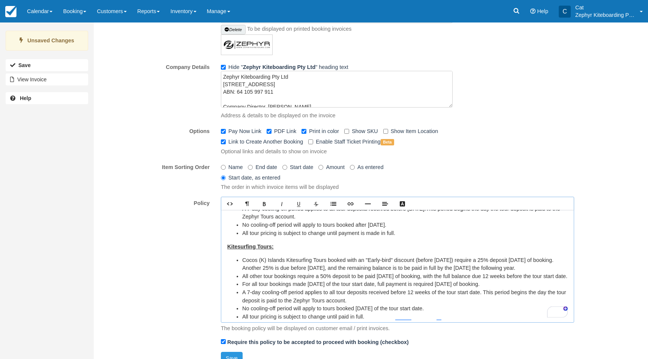
scroll to position [154, 0]
click at [227, 256] on div "By making a payment to Zephyr Kiteboarding Pty Ltd for any of our tours or acti…" at bounding box center [397, 266] width 353 height 113
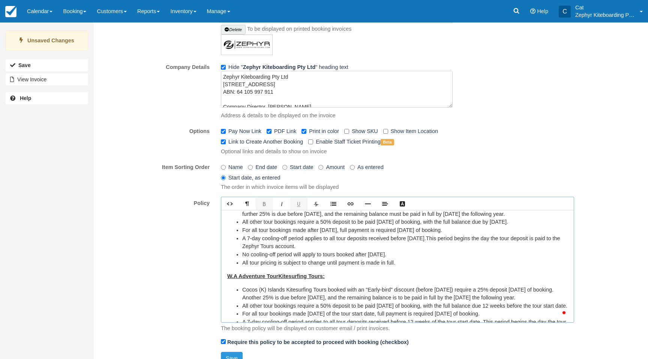
scroll to position [115, 0]
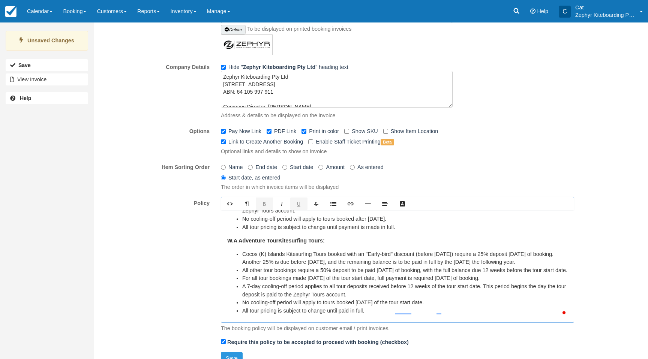
drag, startPoint x: 278, startPoint y: 249, endPoint x: 239, endPoint y: 250, distance: 38.6
click at [239, 244] on strong "W.A Adventure Tour Kitesurfing Tours:" at bounding box center [276, 241] width 98 height 6
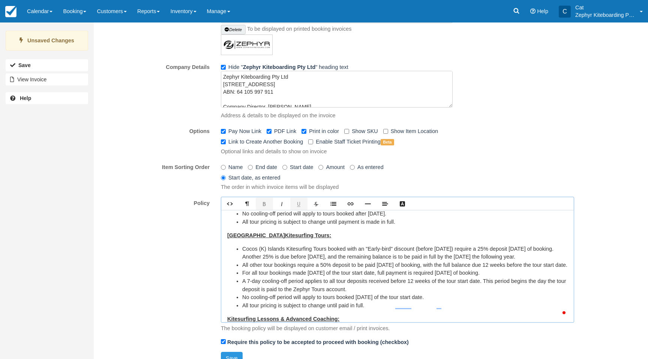
drag, startPoint x: 282, startPoint y: 274, endPoint x: 248, endPoint y: 266, distance: 34.3
click at [248, 261] on li "Cocos (K) Islands Kitesurfing Tours booked with an "Early-bird" discount (befor…" at bounding box center [405, 253] width 326 height 16
click at [288, 261] on li "Cocos (K) Islands Kitesurfing Tours booked with an "Early-bird" discount (befor…" at bounding box center [405, 253] width 326 height 16
click at [242, 257] on ul "Cocos (K) Islands Kitesurfing Tours booked with an "Early-bird" discount (befor…" at bounding box center [397, 277] width 341 height 65
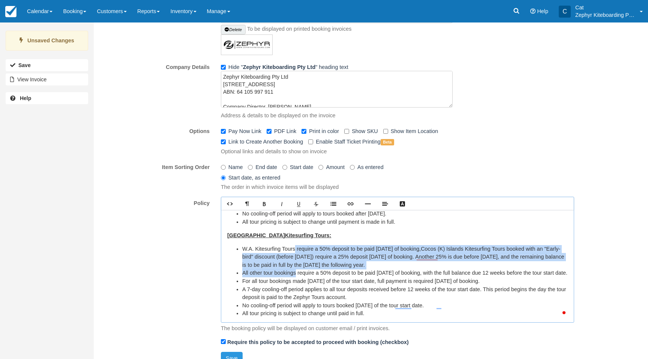
drag, startPoint x: 276, startPoint y: 274, endPoint x: 296, endPoint y: 258, distance: 25.1
click at [296, 258] on ul "W.A. Kitesurfing Tours require a 50% deposit to be paid within 7 days of bookin…" at bounding box center [397, 281] width 341 height 73
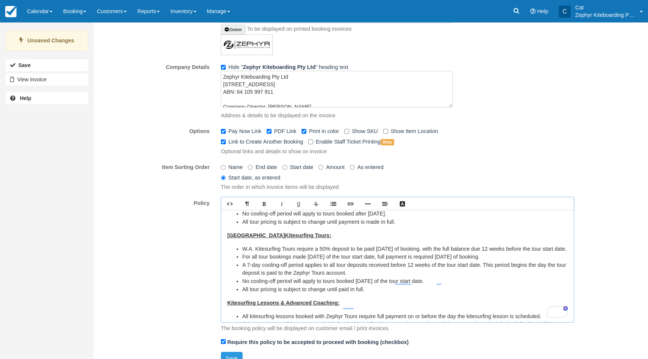
scroll to position [85, 0]
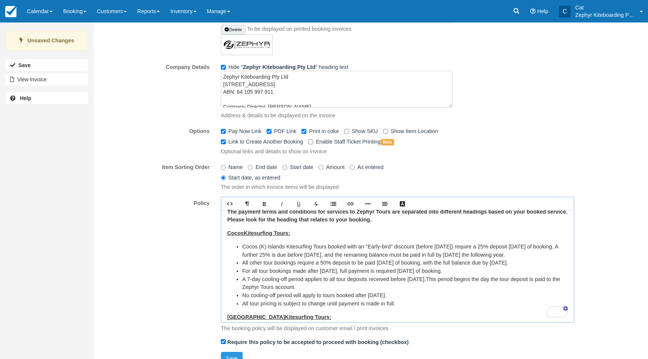
drag, startPoint x: 374, startPoint y: 304, endPoint x: 403, endPoint y: 305, distance: 29.6
click at [403, 300] on li "No cooling-off period will apply to tours booked after April 30th." at bounding box center [405, 296] width 326 height 8
drag, startPoint x: 522, startPoint y: 255, endPoint x: 500, endPoint y: 256, distance: 22.9
click at [500, 256] on li "Cocos (K) Islands Kitesurfing Tours booked with an "Early-bird" discount (befor…" at bounding box center [405, 251] width 326 height 16
click at [504, 267] on li "All other tour bookings require a 50% deposit to be paid within 7 days of booki…" at bounding box center [405, 263] width 326 height 8
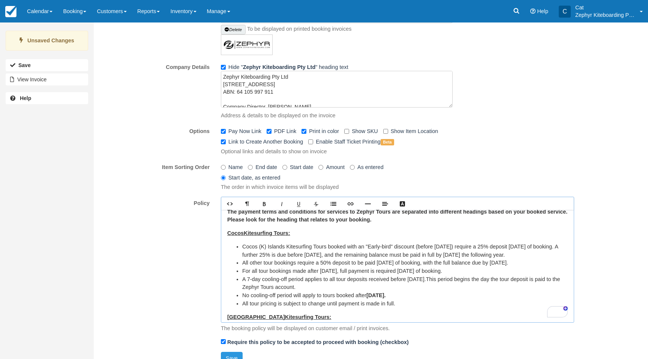
click at [498, 257] on li "Cocos (K) Islands Kitesurfing Tours booked with an "Early-bird" discount (befor…" at bounding box center [405, 251] width 326 height 16
drag, startPoint x: 534, startPoint y: 255, endPoint x: 509, endPoint y: 257, distance: 24.8
click at [509, 257] on li "Cocos (K) Islands Kitesurfing Tours booked with an "Early-bird" discount (befor…" at bounding box center [405, 251] width 326 height 16
drag, startPoint x: 531, startPoint y: 272, endPoint x: 512, endPoint y: 272, distance: 19.5
click at [512, 267] on li "All other tour bookings require a 50% deposit to be paid within 7 days of booki…" at bounding box center [405, 263] width 326 height 8
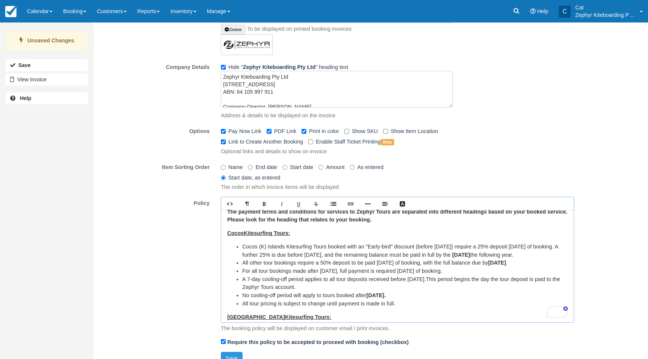
drag, startPoint x: 346, startPoint y: 281, endPoint x: 321, endPoint y: 281, distance: 25.1
click at [321, 276] on li "For all tour bookings made after April 30th , full payment is required within 7…" at bounding box center [405, 271] width 326 height 8
drag, startPoint x: 436, startPoint y: 288, endPoint x: 413, endPoint y: 289, distance: 22.9
click at [413, 289] on li "A 7-day cooling-off period applies to all tour deposits received before April 3…" at bounding box center [405, 284] width 326 height 16
drag, startPoint x: 373, startPoint y: 256, endPoint x: 339, endPoint y: 256, distance: 34.5
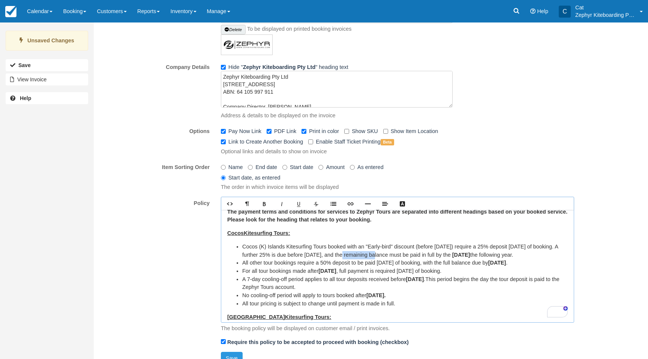
click at [339, 256] on li "Cocos (K) Islands Kitesurfing Tours booked with an "Early-bird" discount (befor…" at bounding box center [405, 251] width 326 height 16
drag, startPoint x: 563, startPoint y: 247, endPoint x: 502, endPoint y: 248, distance: 61.5
click at [502, 248] on li "Cocos (K) Islands Kitesurfing Tours booked with an "Early-bird" discount (befor…" at bounding box center [405, 251] width 326 height 16
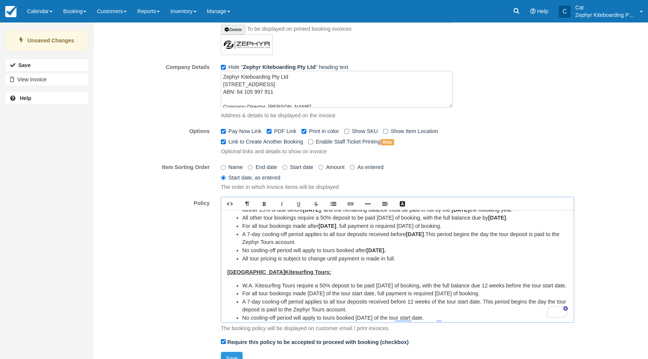
scroll to position [147, 0]
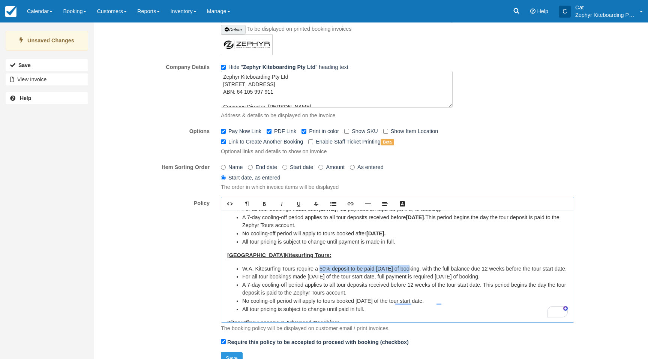
drag, startPoint x: 321, startPoint y: 278, endPoint x: 408, endPoint y: 279, distance: 87.0
click at [408, 273] on li "W.A. Kitesurfing Tours require a 50% deposit to be paid within 7 days of bookin…" at bounding box center [405, 269] width 326 height 8
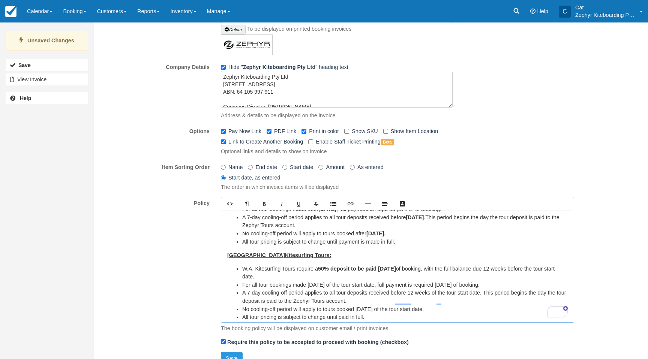
click at [443, 260] on p "Western Australia Kitesurfing Tours:" at bounding box center [397, 256] width 341 height 8
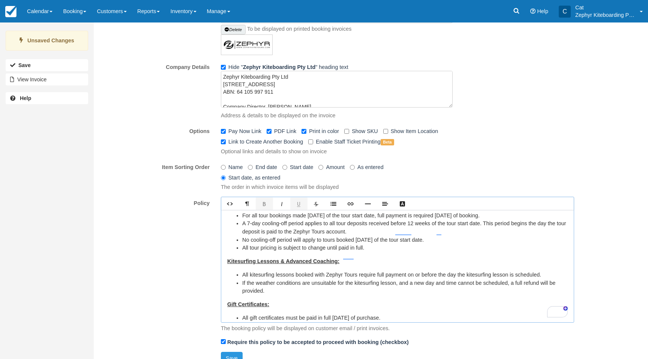
scroll to position [216, 0]
click at [294, 280] on li "All kitesurfing lessons booked with Zephyr Tours require full payment on or bef…" at bounding box center [405, 276] width 326 height 8
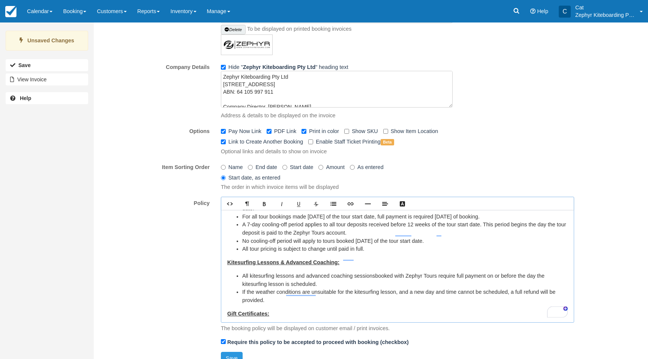
click at [337, 288] on li "All kitesurfing lessons and advanced coaching sessions booked with Zephyr Tours…" at bounding box center [405, 280] width 326 height 16
drag, startPoint x: 491, startPoint y: 284, endPoint x: 554, endPoint y: 285, distance: 63.8
click at [552, 285] on li "All kitesurfing lessons and advanced coaching sessions booked with Zephyr Tours…" at bounding box center [405, 280] width 326 height 16
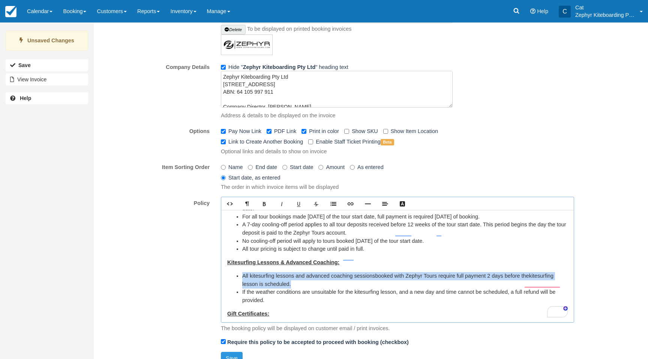
drag, startPoint x: 283, startPoint y: 291, endPoint x: 244, endPoint y: 286, distance: 39.7
click at [244, 286] on li "All kitesurfing lessons and advanced coaching sessions booked with Zephyr Tours…" at bounding box center [405, 280] width 326 height 16
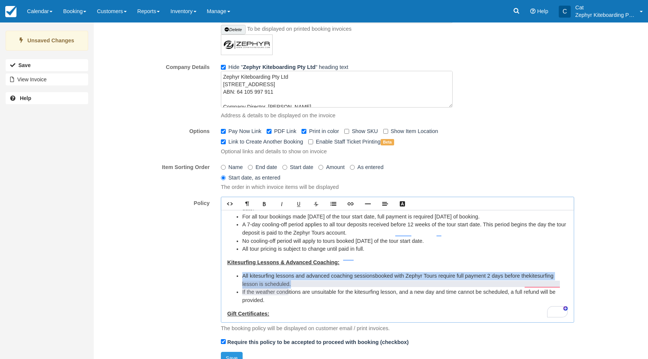
click at [217, 9] on button "See rewrite suggestions" at bounding box center [214, 2] width 6 height 14
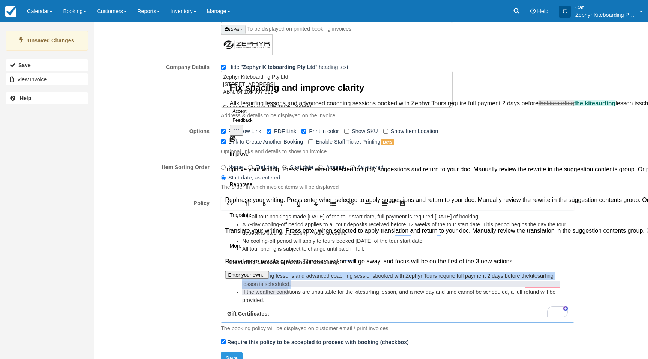
click at [248, 116] on button "Accept" at bounding box center [240, 111] width 20 height 9
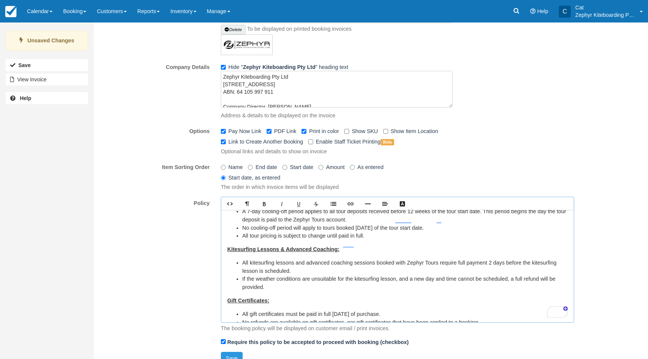
scroll to position [231, 0]
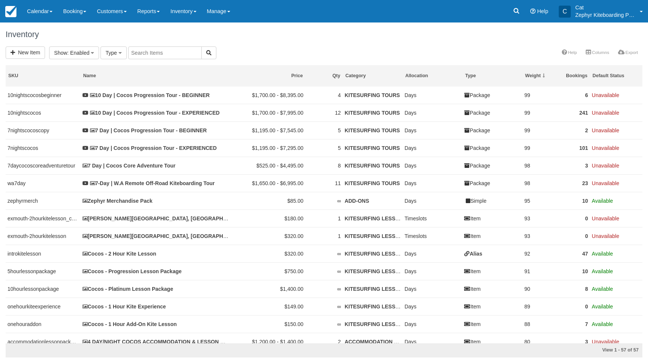
select select
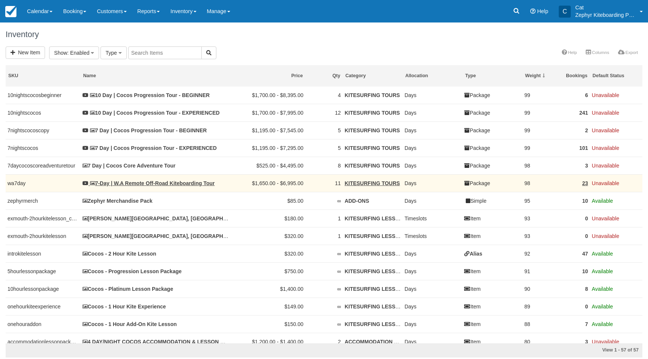
select select
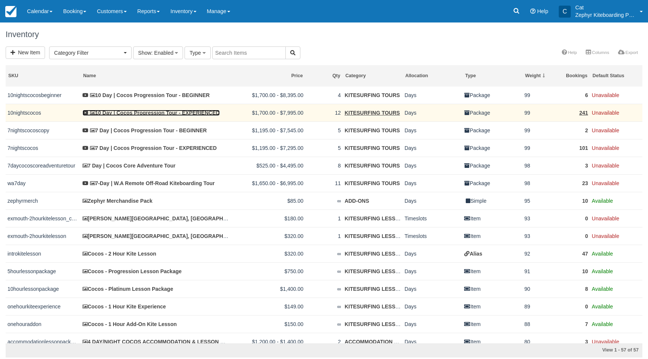
click at [116, 113] on link "10 Day | Cocos Progression Tour - EXPERIENCED" at bounding box center [151, 113] width 137 height 6
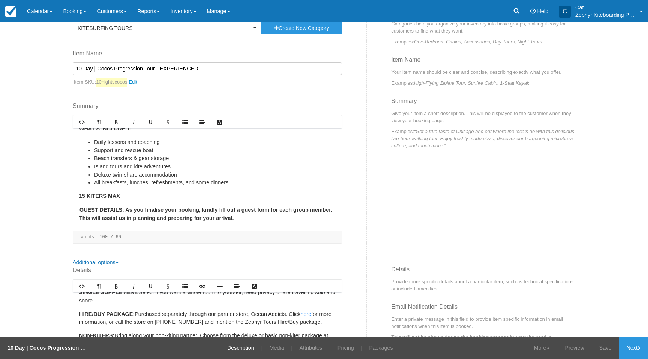
scroll to position [63, 0]
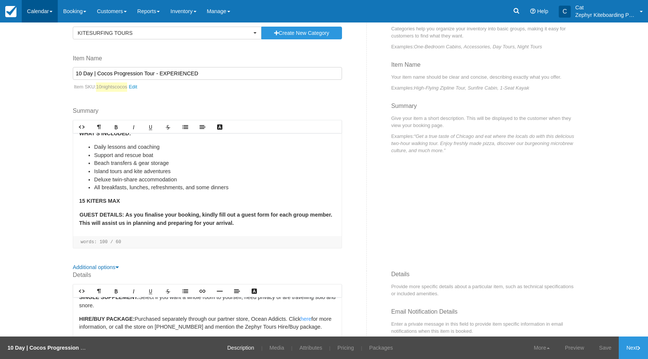
click at [42, 12] on link "Calendar" at bounding box center [40, 11] width 36 height 23
click at [39, 30] on link "Customer" at bounding box center [51, 32] width 59 height 16
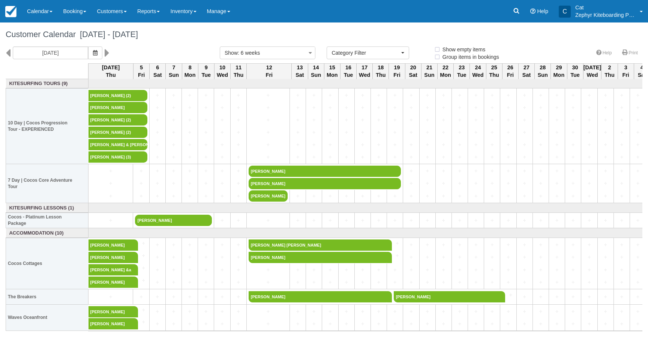
select select
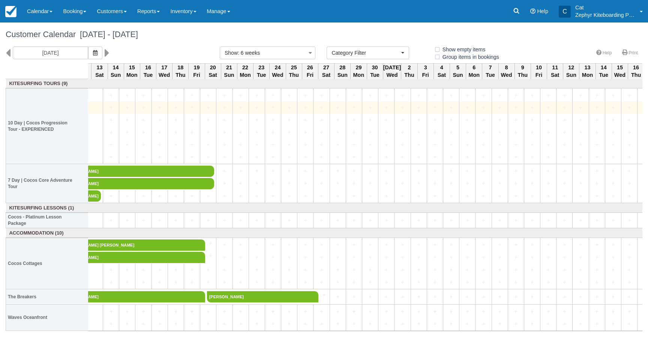
scroll to position [0, 200]
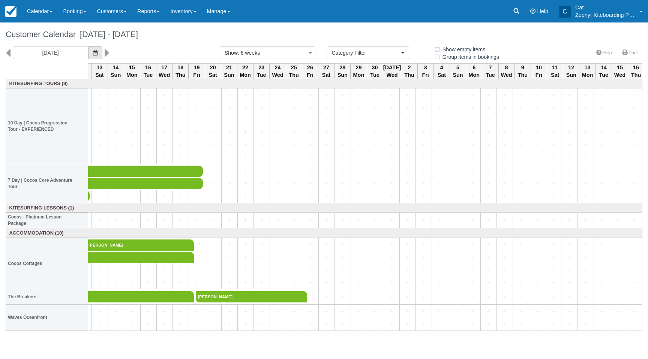
click at [88, 54] on button "button" at bounding box center [95, 53] width 14 height 13
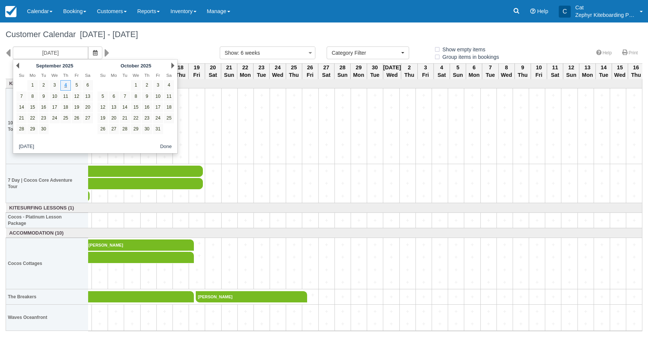
click at [173, 69] on div "Next [DATE]" at bounding box center [135, 65] width 81 height 11
click at [172, 66] on link "Next" at bounding box center [172, 66] width 3 height 6
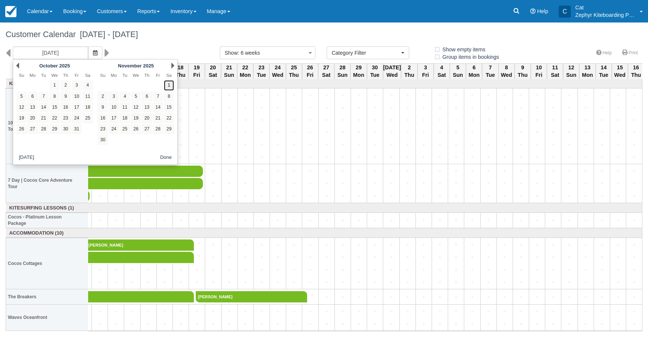
click at [167, 85] on link "1" at bounding box center [169, 85] width 10 height 10
type input "[DATE]"
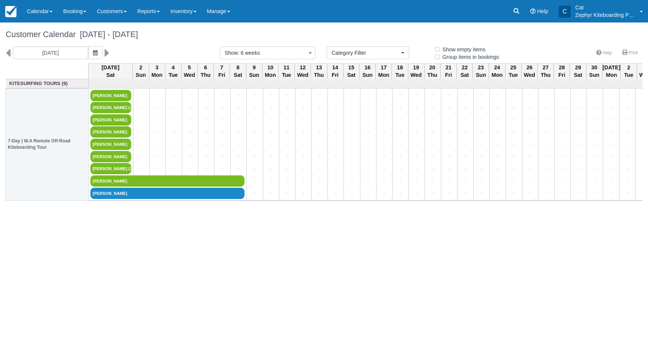
select select
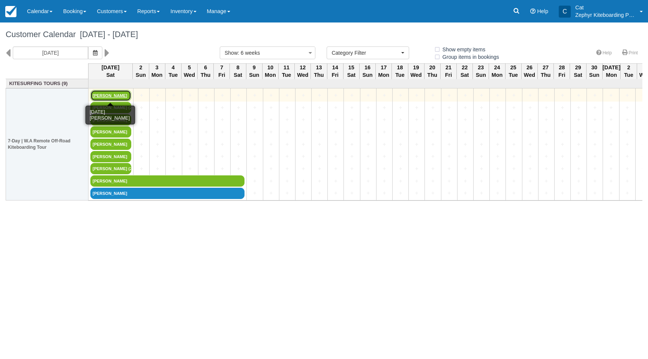
click at [102, 93] on link "[PERSON_NAME]" at bounding box center [110, 95] width 41 height 11
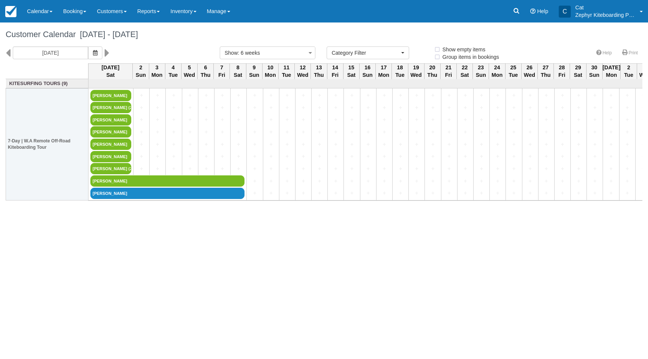
select select
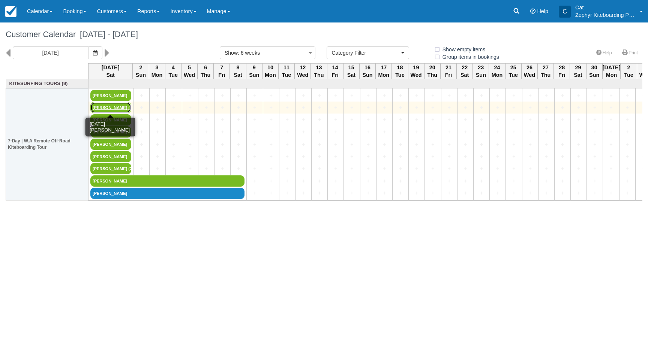
click at [106, 106] on link "Soni McAlister (2)" at bounding box center [110, 107] width 41 height 11
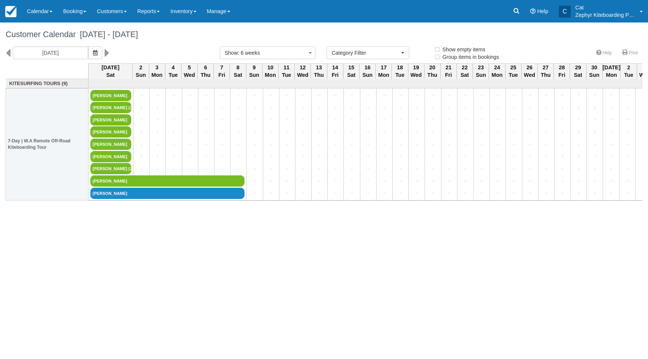
select select
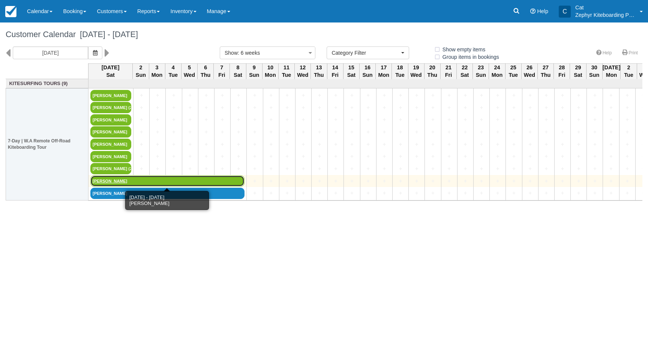
click at [108, 180] on link "[PERSON_NAME]" at bounding box center [167, 181] width 154 height 11
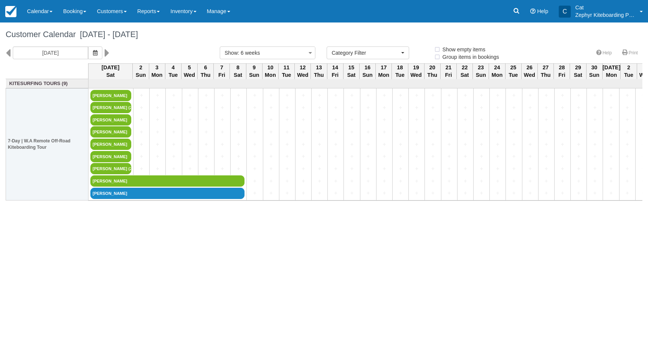
select select
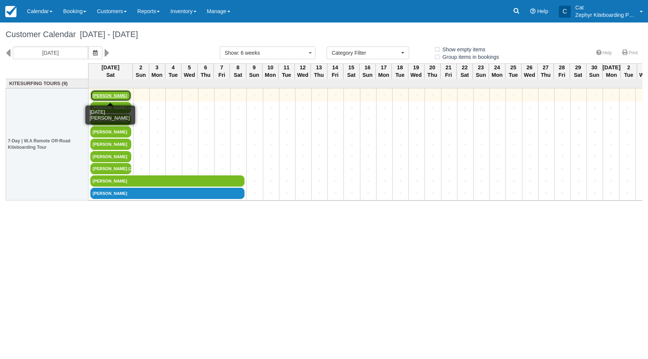
click at [99, 93] on link "[PERSON_NAME]" at bounding box center [110, 95] width 41 height 11
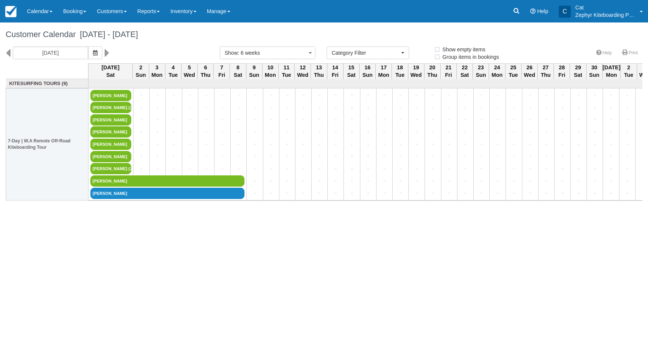
select select
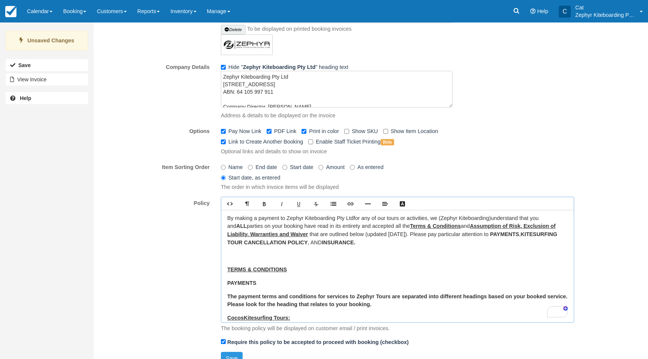
scroll to position [231, 0]
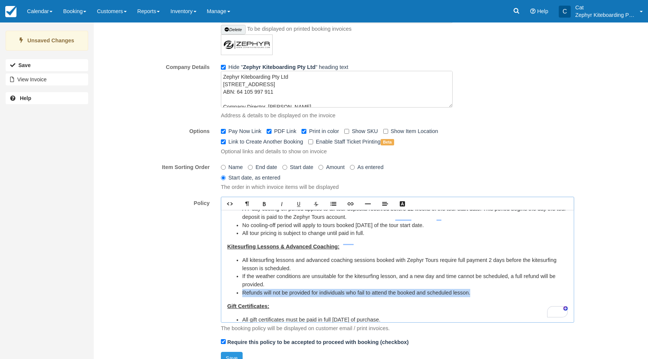
drag, startPoint x: 424, startPoint y: 300, endPoint x: 243, endPoint y: 303, distance: 180.8
click at [243, 297] on li "﻿Refunds will not be provided for individuals who fail to attend the booked and…" at bounding box center [405, 293] width 326 height 8
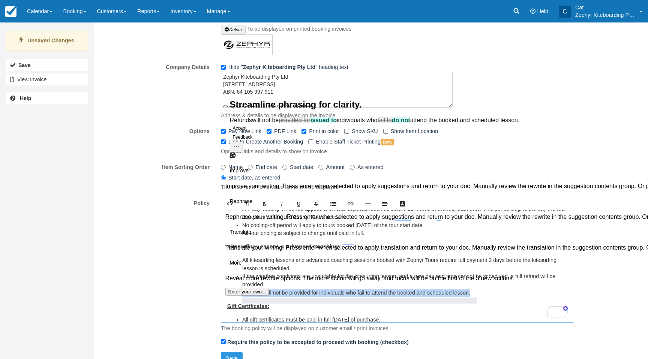
click at [247, 133] on button "Accept" at bounding box center [240, 128] width 20 height 9
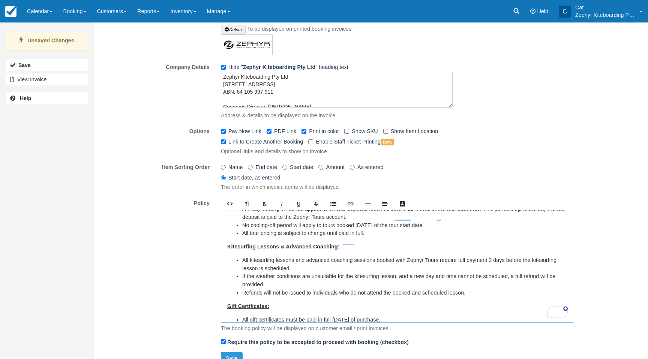
click at [475, 297] on li "﻿Refunds will not be issued to individuals who do not attend the booked and sch…" at bounding box center [405, 293] width 326 height 8
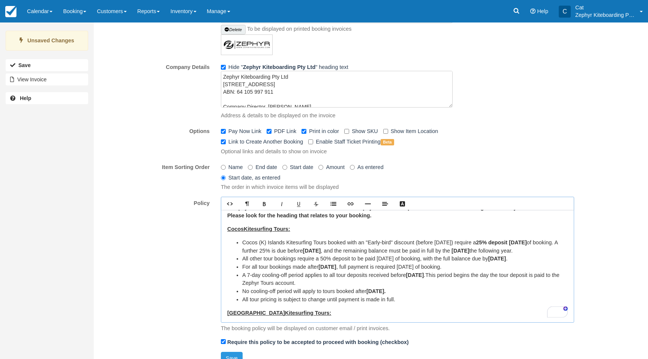
scroll to position [0, 0]
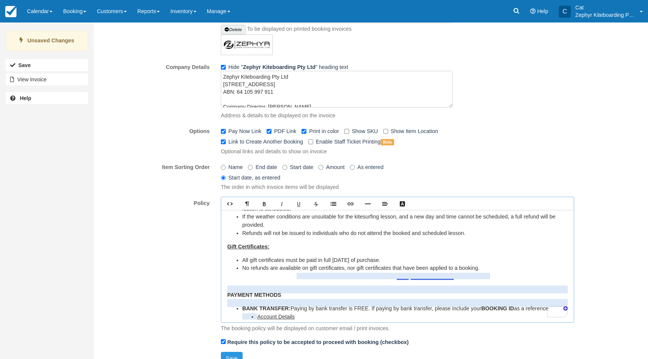
click at [421, 273] on li "No refunds are available on gift certificates, nor gift certificates that have …" at bounding box center [405, 268] width 326 height 8
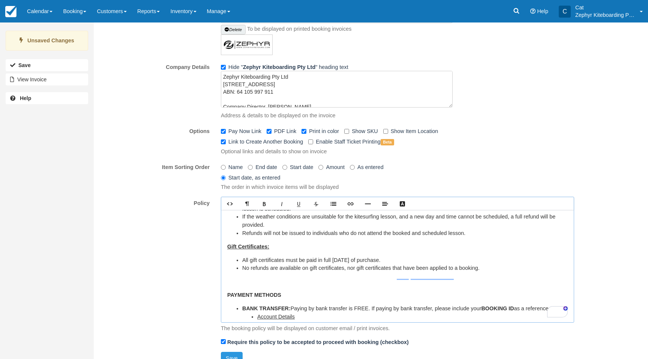
click at [422, 272] on li "No refunds are available on gift certificates, nor gift certificates that have …" at bounding box center [405, 268] width 326 height 8
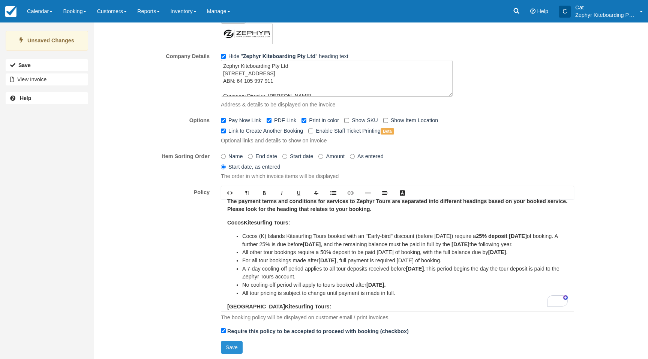
click at [228, 347] on button "Save" at bounding box center [232, 347] width 22 height 13
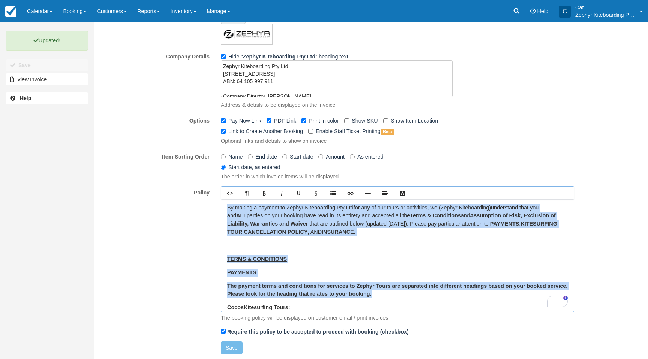
drag, startPoint x: 228, startPoint y: 207, endPoint x: 410, endPoint y: 290, distance: 200.3
click at [410, 293] on div "By making a payment to Zephyr Kiteboarding Pty Ltd for any of our tours or acti…" at bounding box center [397, 256] width 353 height 113
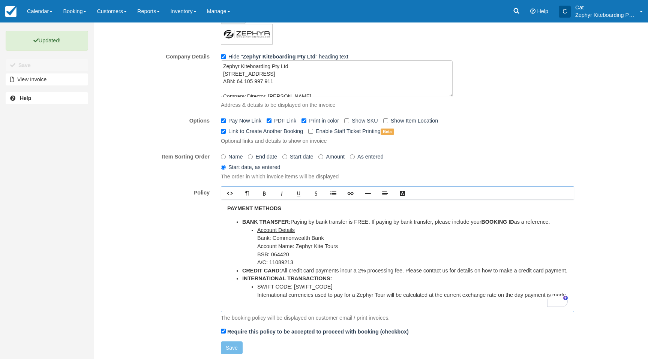
scroll to position [407, 0]
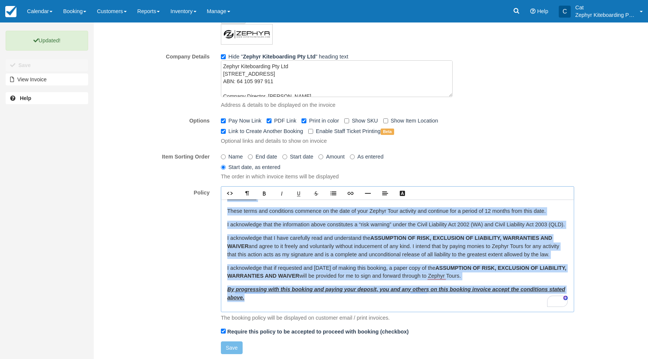
click at [255, 299] on p "By progressing with this booking and paying your deposit, you and any others on…" at bounding box center [397, 294] width 341 height 16
copy div "By making a payment to Zephyr Kiteboarding Pty Ltd for any of our tours or acti…"
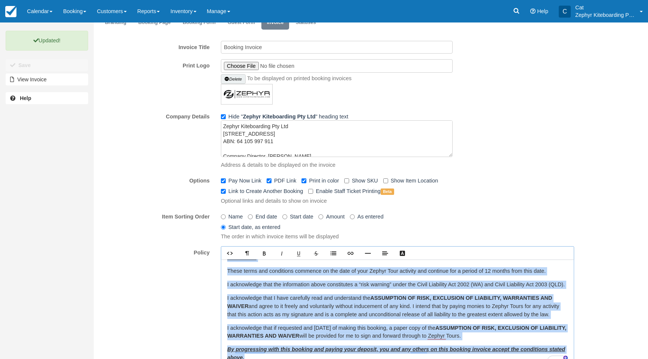
scroll to position [0, 0]
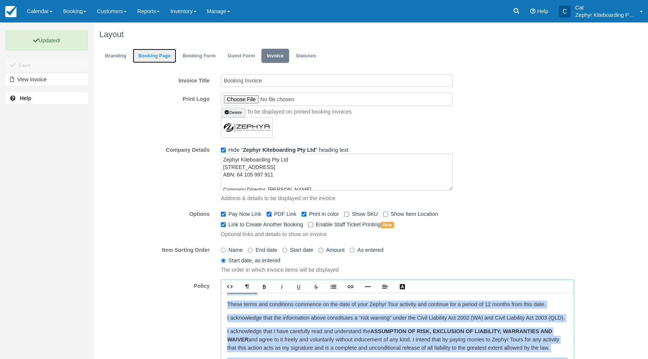
click at [149, 56] on link "Booking Page" at bounding box center [155, 56] width 44 height 15
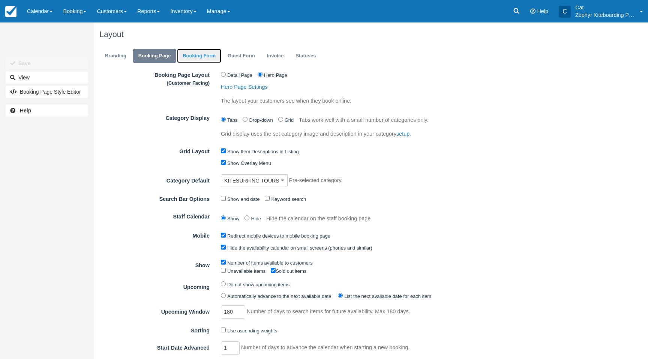
click at [203, 54] on link "Booking Form" at bounding box center [199, 56] width 44 height 15
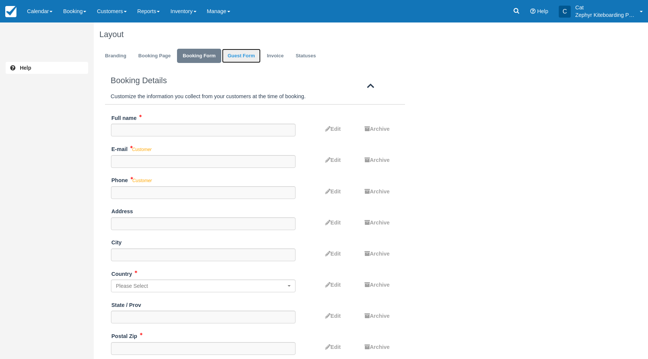
click at [239, 59] on link "Guest Form" at bounding box center [241, 56] width 39 height 15
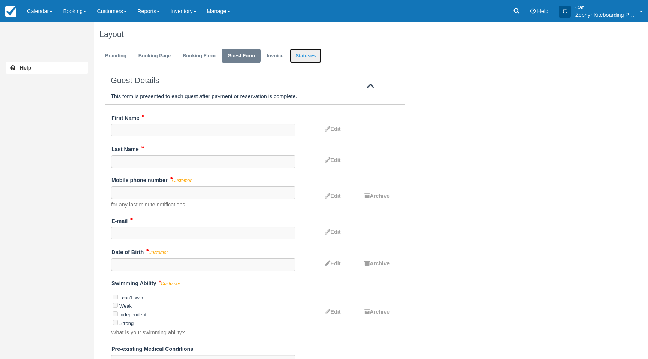
click at [311, 57] on link "Statuses" at bounding box center [306, 56] width 32 height 15
